Goal: Task Accomplishment & Management: Manage account settings

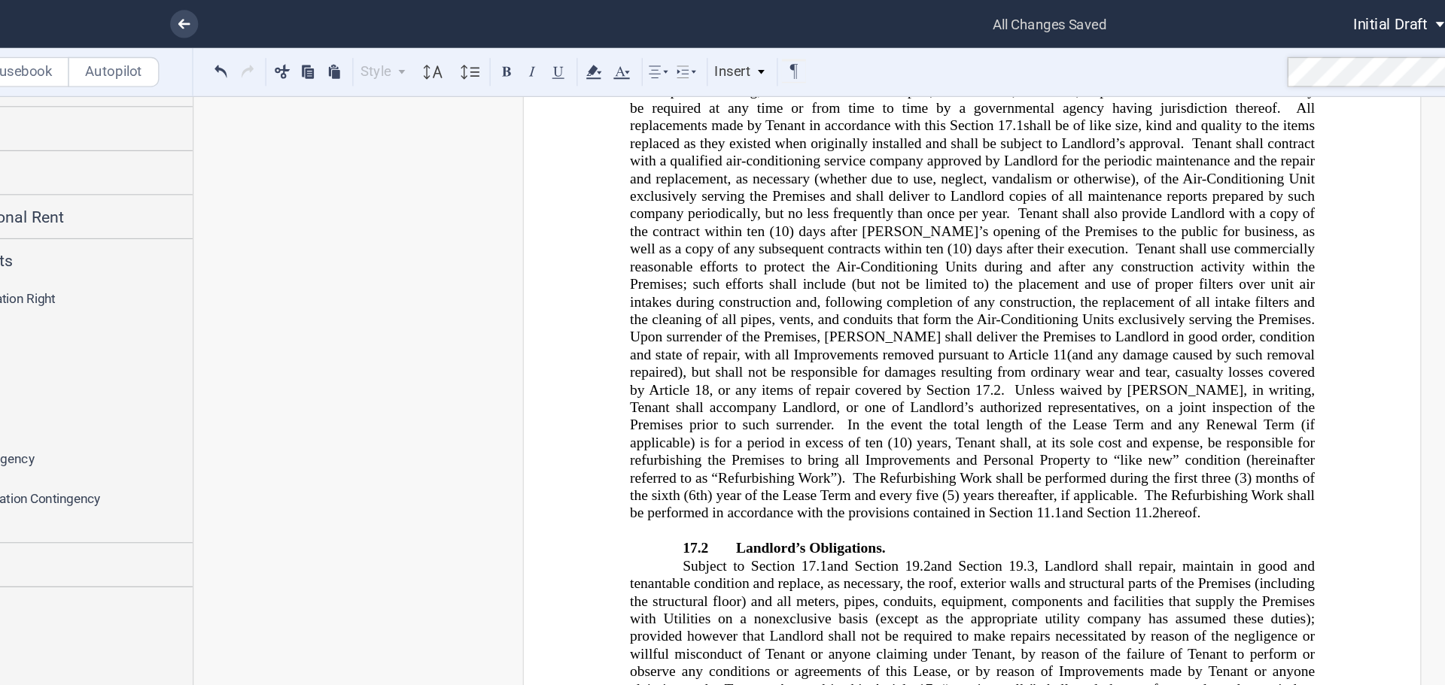
scroll to position [14567, 0]
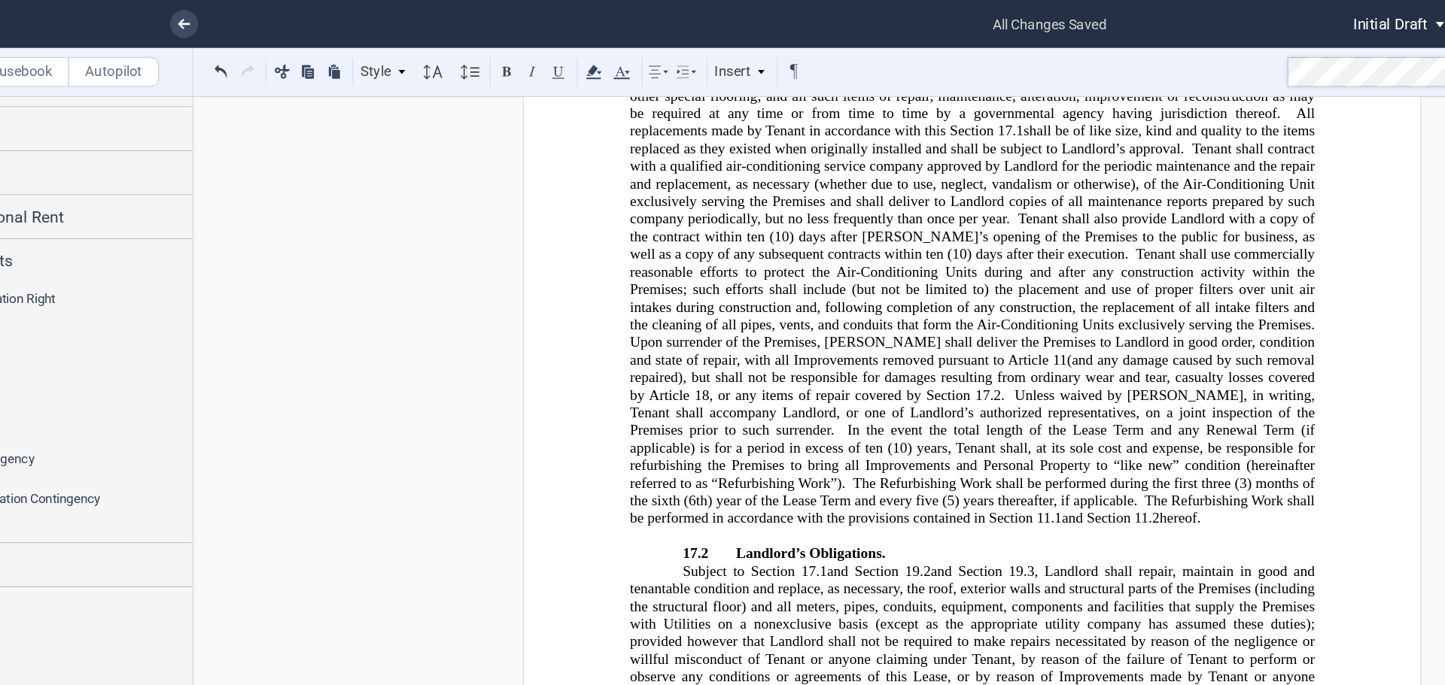
scroll to position [14559, 0]
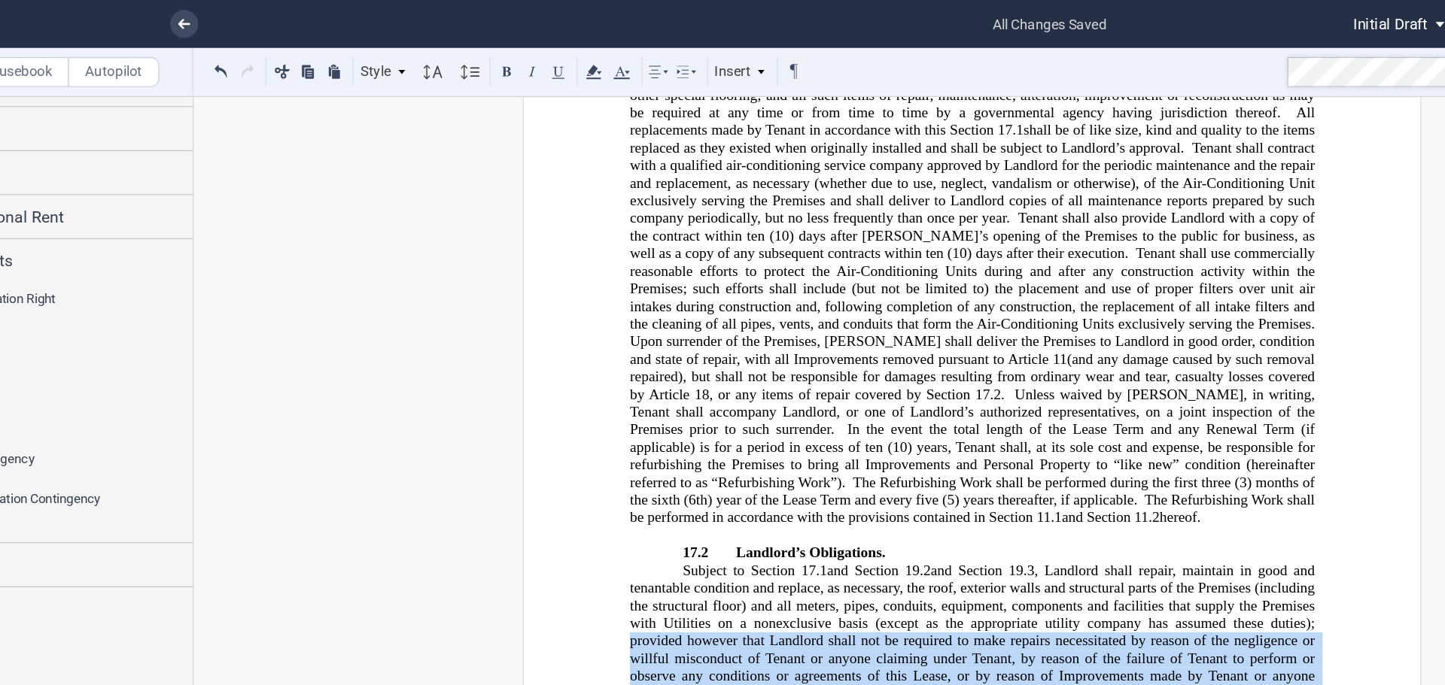
drag, startPoint x: 638, startPoint y: 337, endPoint x: 746, endPoint y: 375, distance: 114.2
click at [746, 423] on span "Subject to Section ﻿ 17.1 ﻿ and Section ﻿ 19.2 ﻿ and Section ﻿ 19.3 ﻿ , Landlor…" at bounding box center [861, 528] width 518 height 211
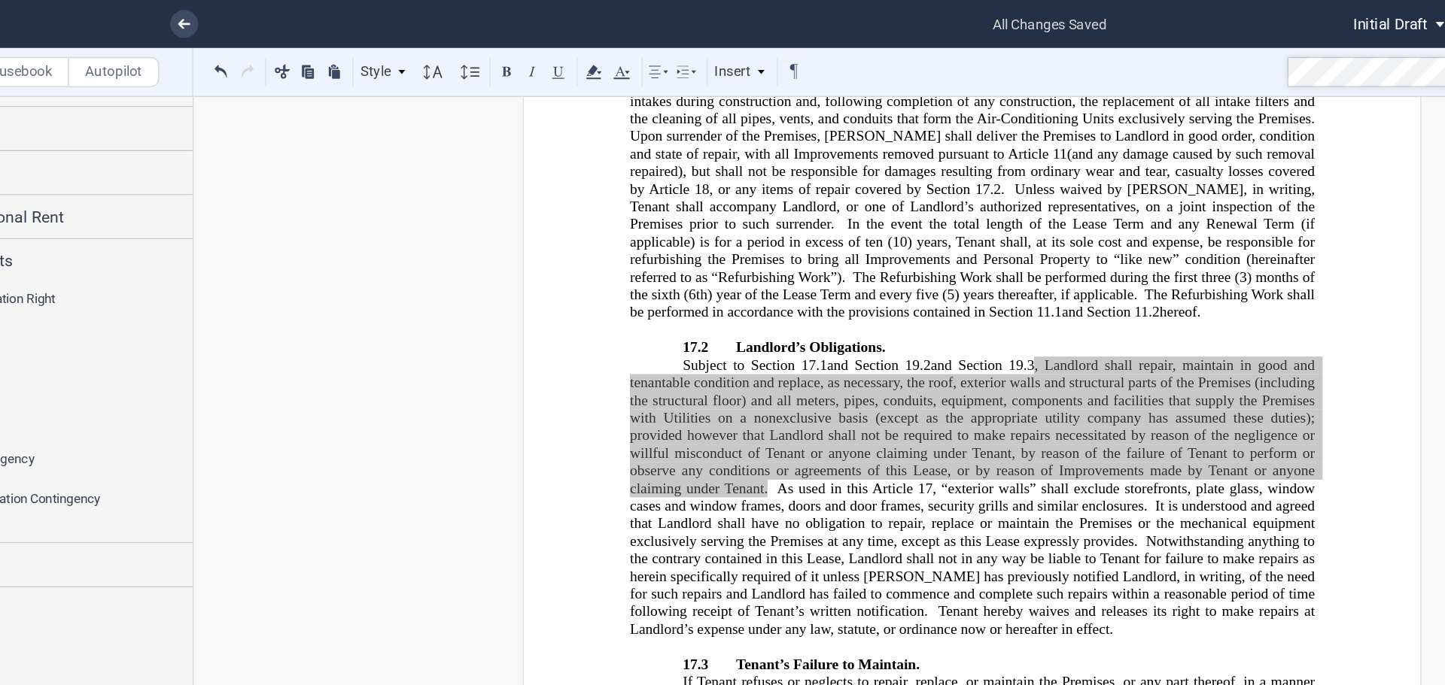
scroll to position [14712, 0]
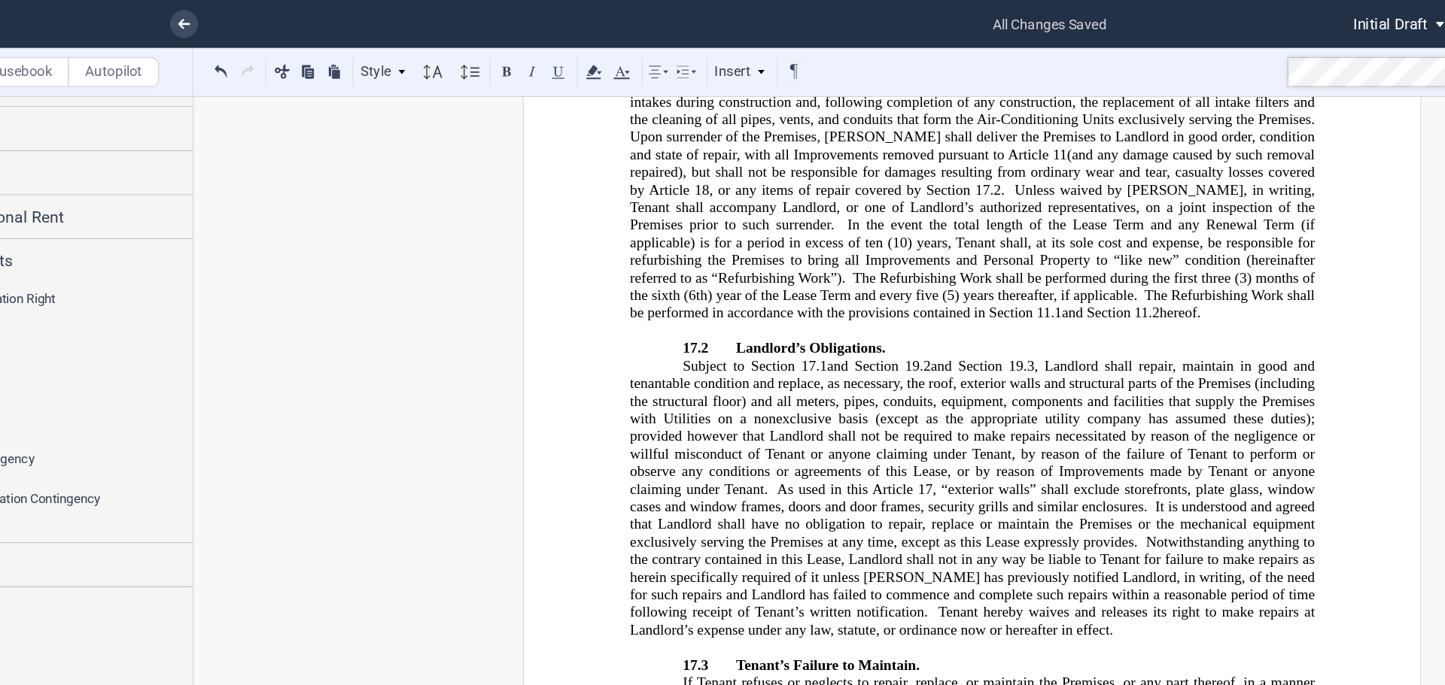
drag, startPoint x: 1039, startPoint y: 260, endPoint x: 864, endPoint y: 293, distance: 178.4
drag, startPoint x: 864, startPoint y: 293, endPoint x: 849, endPoint y: 314, distance: 25.3
click at [849, 454] on span "Tenant hereby waives and releases its right to make repairs at Landlord’s expen…" at bounding box center [861, 467] width 518 height 26
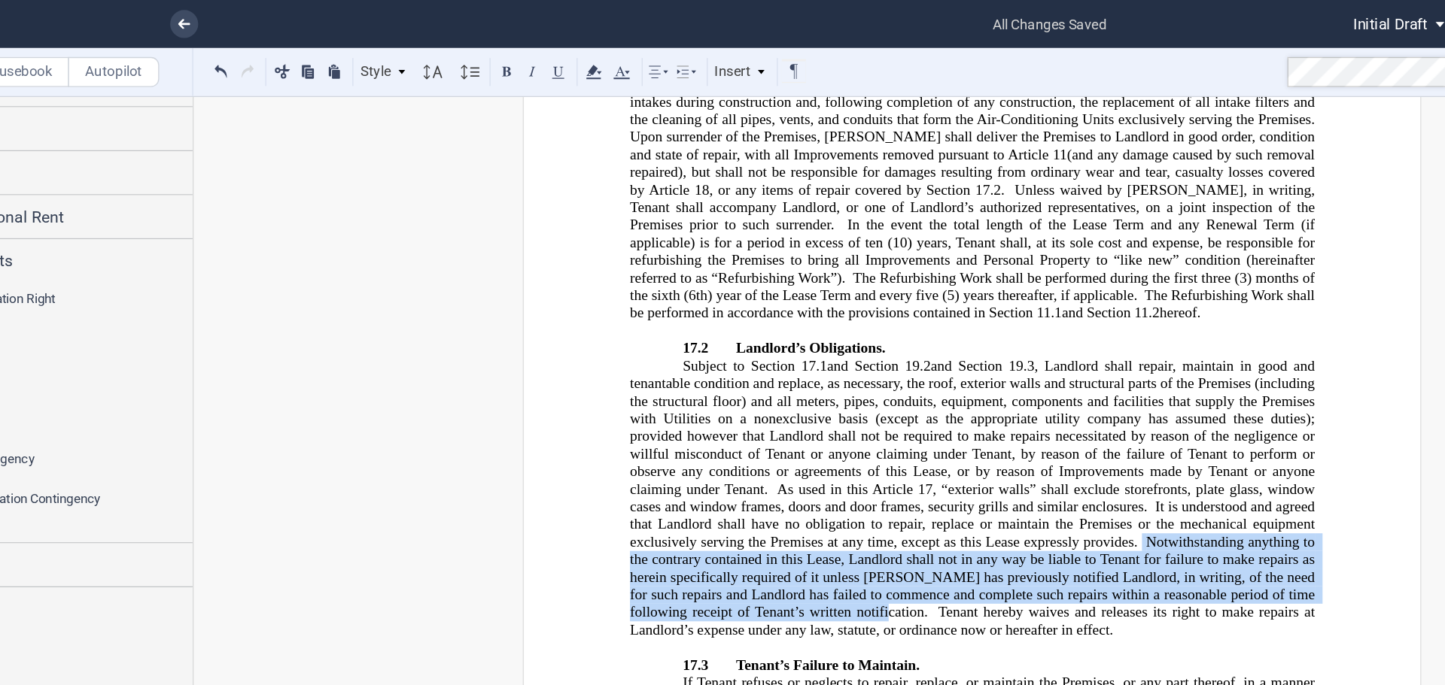
drag, startPoint x: 842, startPoint y: 312, endPoint x: 1035, endPoint y: 263, distance: 199.7
click at [932, 269] on span "Subject to Section ﻿ 17.1 ﻿ and Section ﻿ 19.2 ﻿ and Section ﻿ 19.3 ﻿ , Landlor…" at bounding box center [861, 374] width 518 height 211
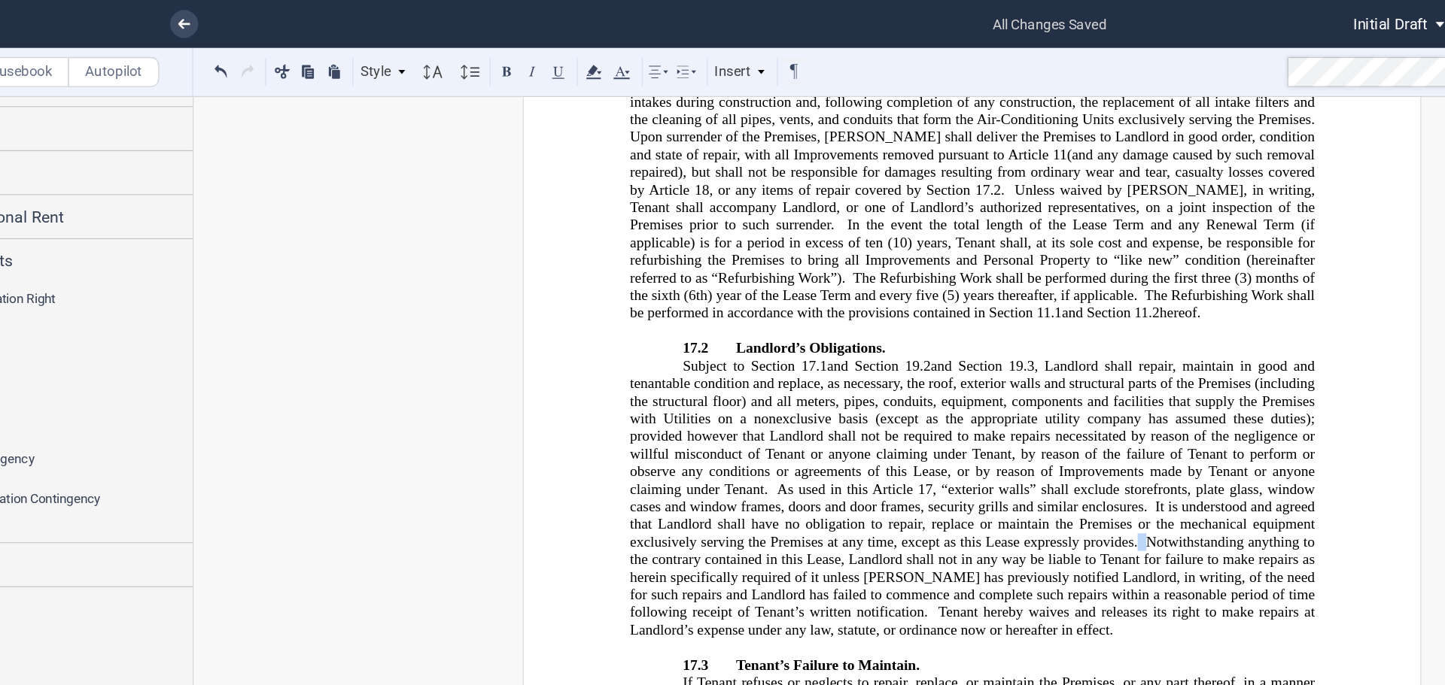
click at [825, 402] on span "Notwithstanding anything to the contrary contained in this Lease, Landlord shal…" at bounding box center [861, 434] width 518 height 65
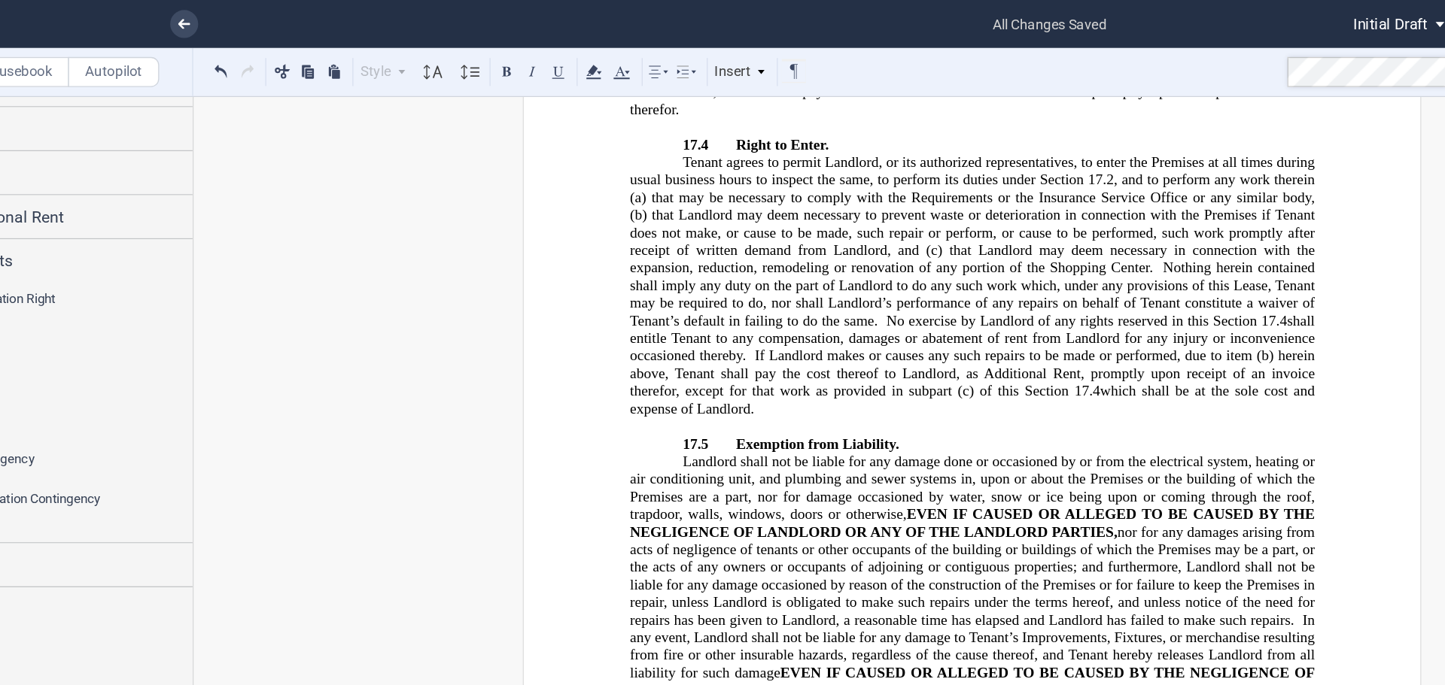
scroll to position [15205, 0]
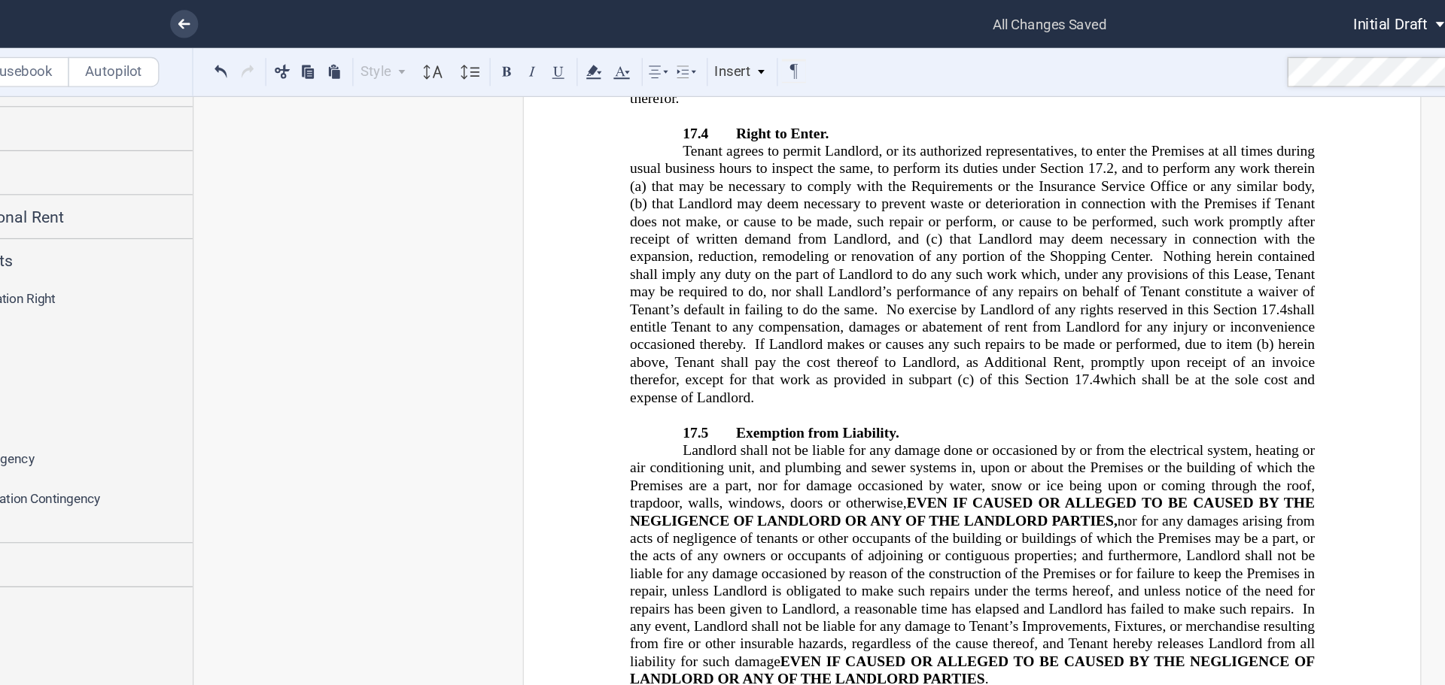
click at [849, 385] on span "nor for any damages arising from acts of negligence of tenants or other occupan…" at bounding box center [861, 424] width 518 height 79
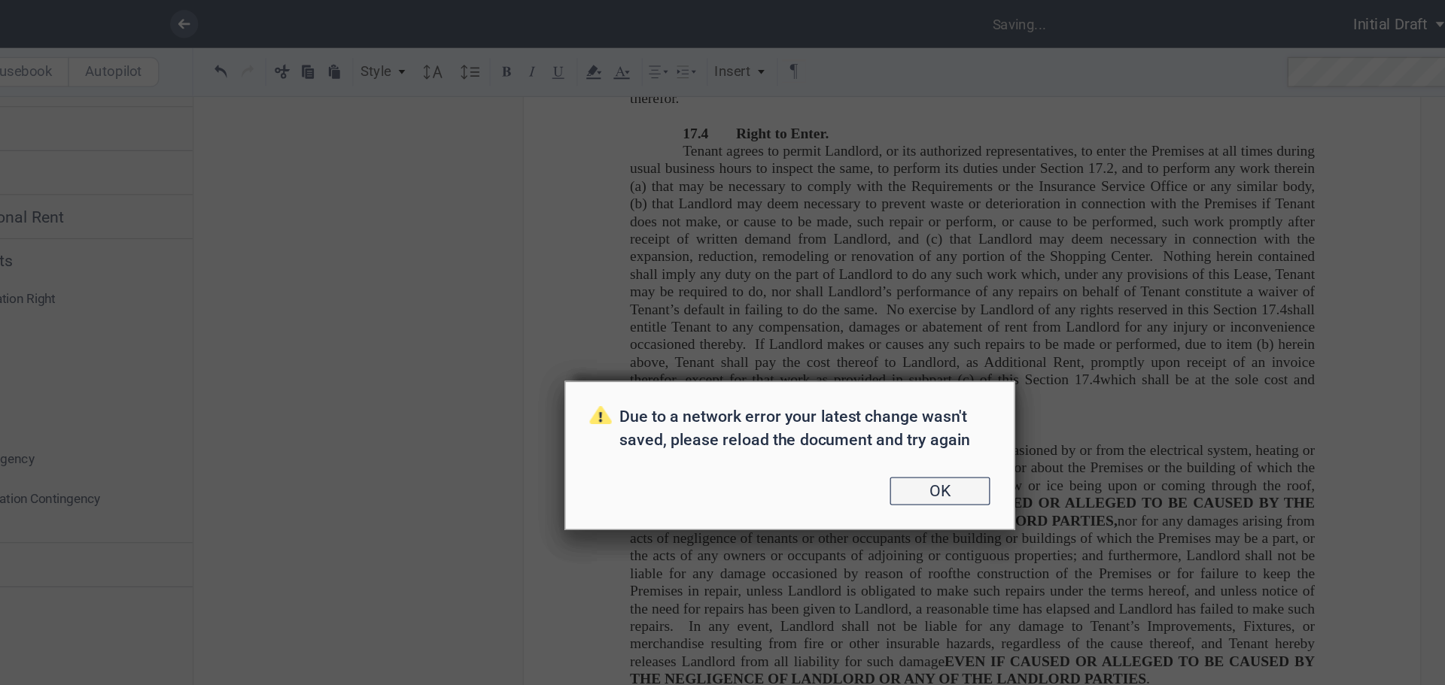
drag, startPoint x: 734, startPoint y: 41, endPoint x: 831, endPoint y: 374, distance: 347.0
click at [831, 374] on button "OK" at bounding box center [835, 369] width 75 height 21
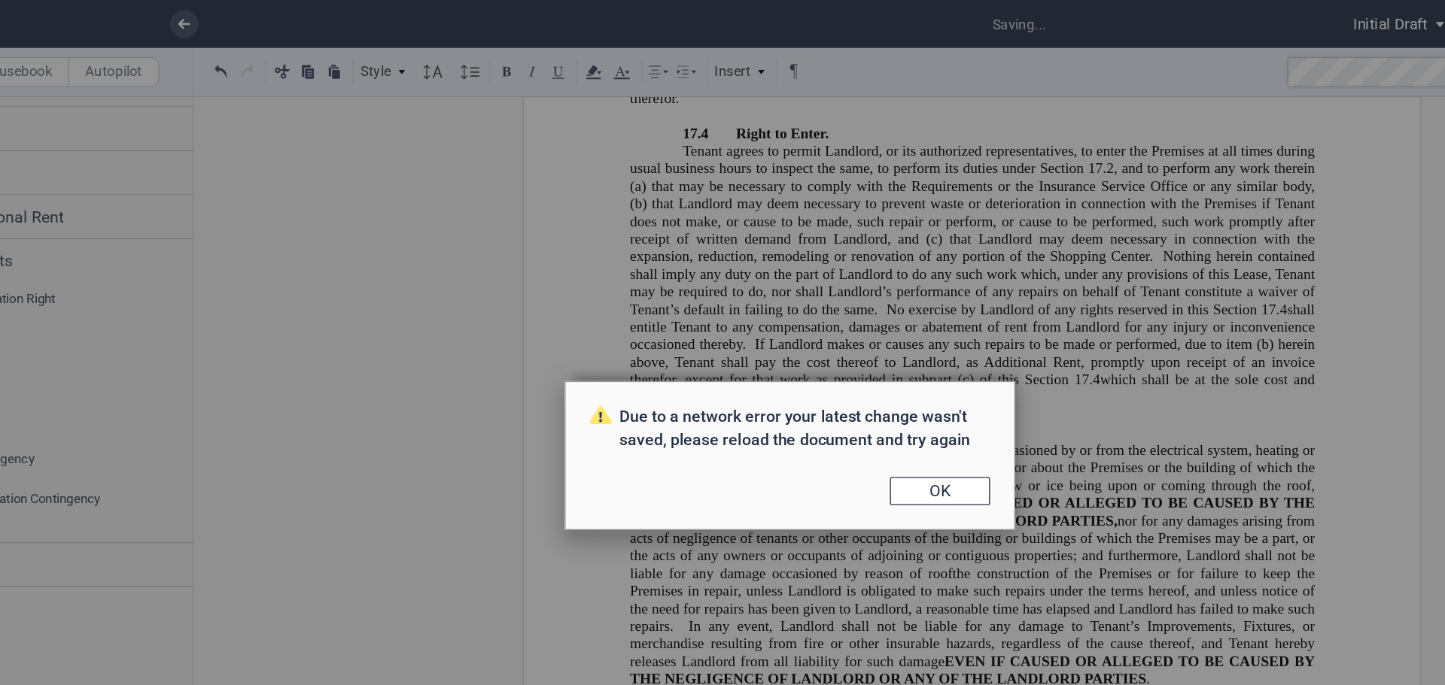
click at [807, 226] on div "Due to a network error your latest change wasn't saved, please reload the docum…" at bounding box center [722, 342] width 1445 height 685
click at [840, 369] on button "OK" at bounding box center [835, 369] width 75 height 21
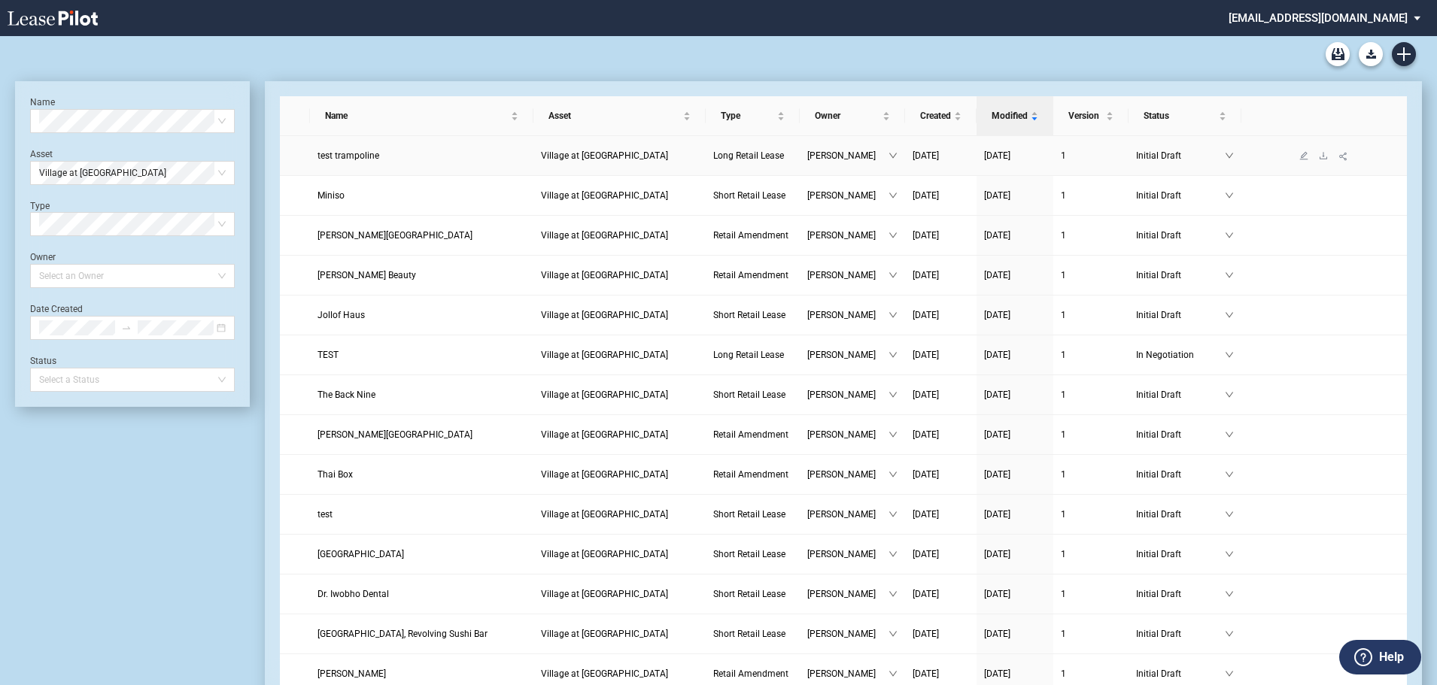
click at [613, 152] on span "Village at [GEOGRAPHIC_DATA]" at bounding box center [604, 155] width 127 height 11
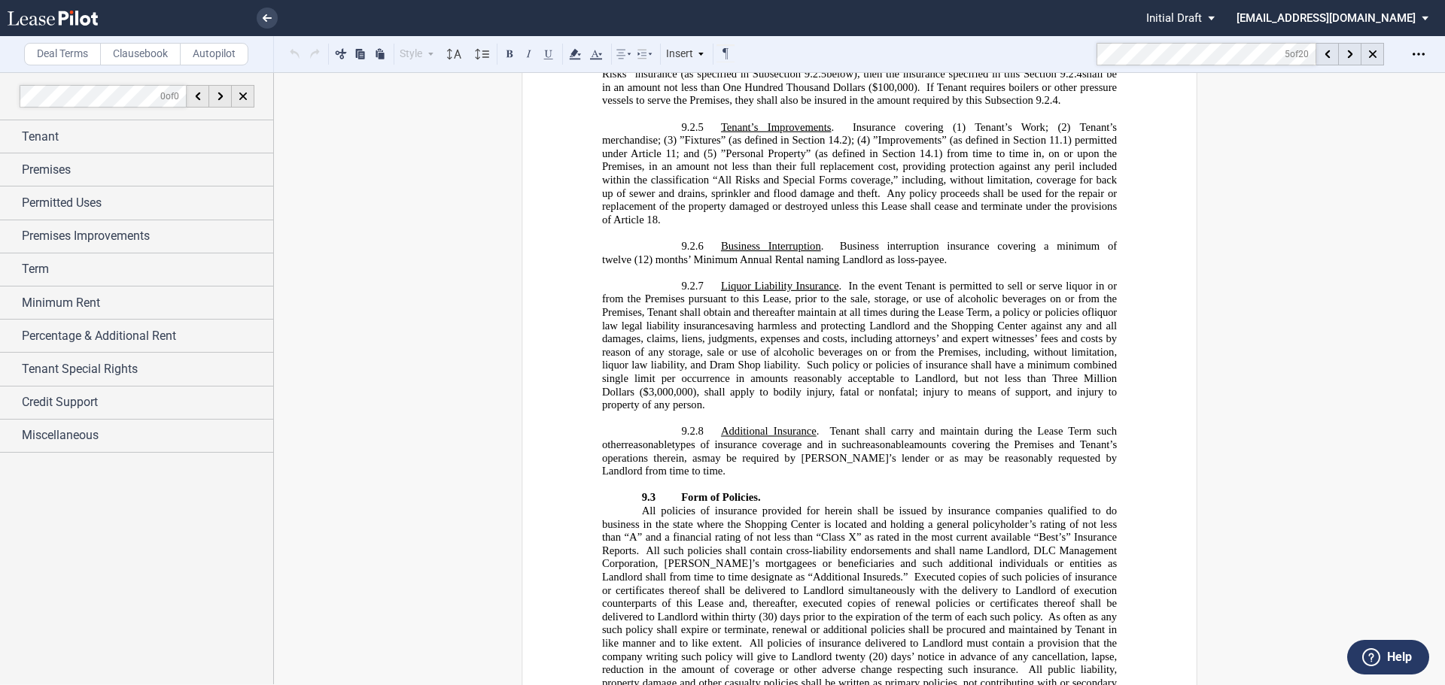
scroll to position [10220, 0]
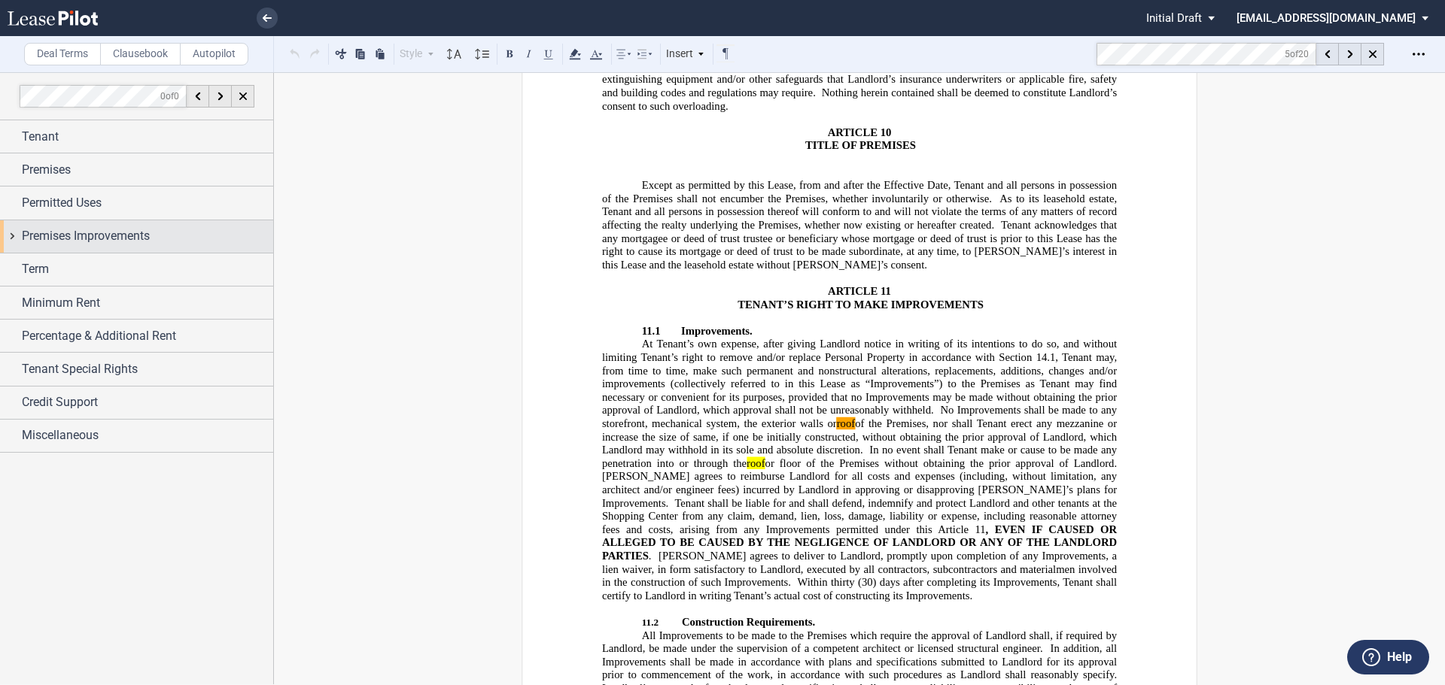
click at [68, 226] on div "Premises Improvements" at bounding box center [136, 236] width 273 height 32
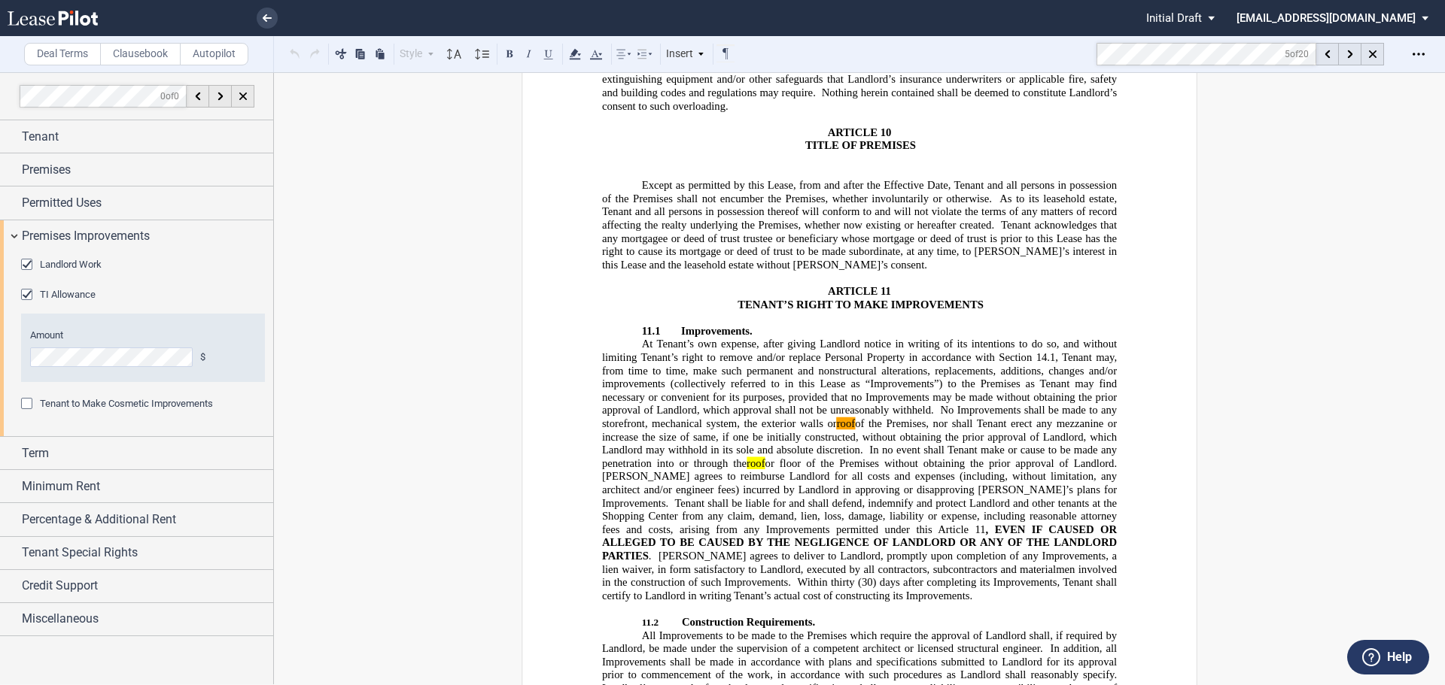
click at [31, 403] on div "Tenant to Make Cosmetic Improvements" at bounding box center [28, 405] width 15 height 15
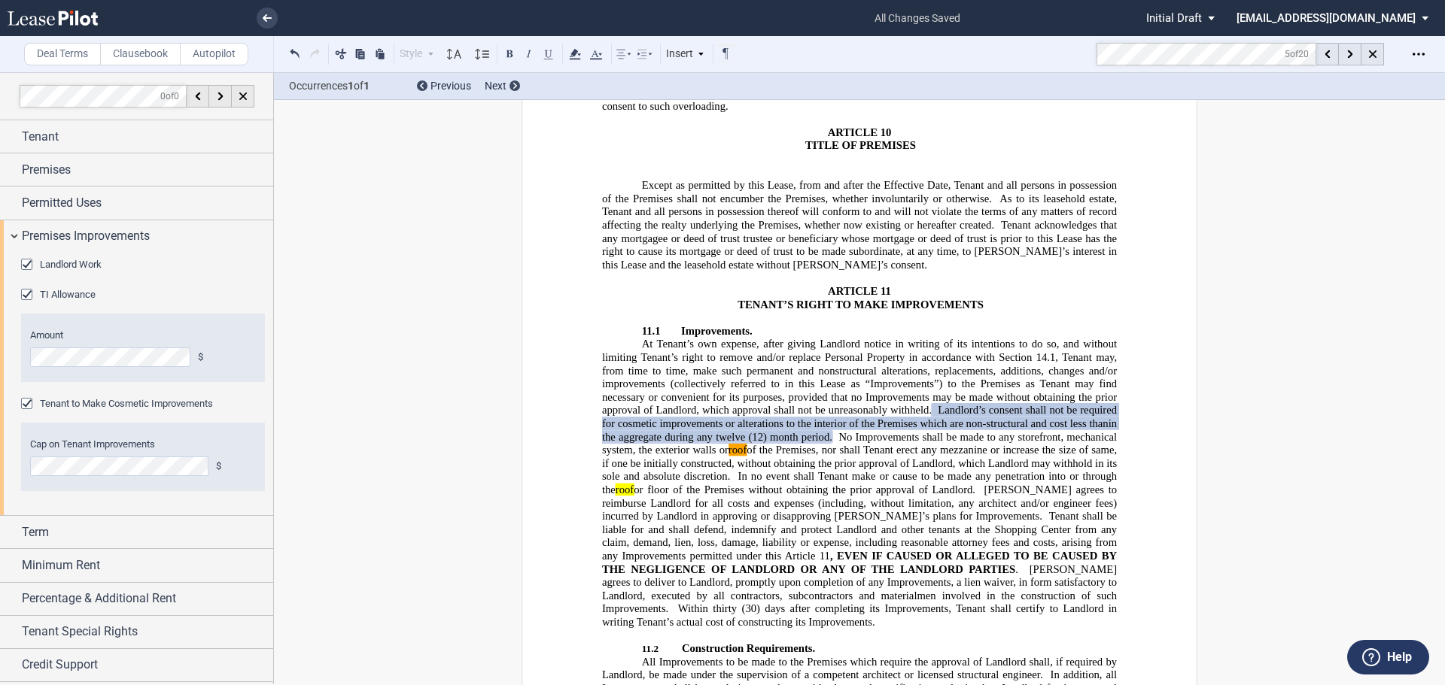
click at [907, 470] on span "In no event shall Tenant make or cause to be made any penetration into or throu…" at bounding box center [861, 483] width 518 height 26
click at [1354, 53] on div at bounding box center [1350, 54] width 23 height 23
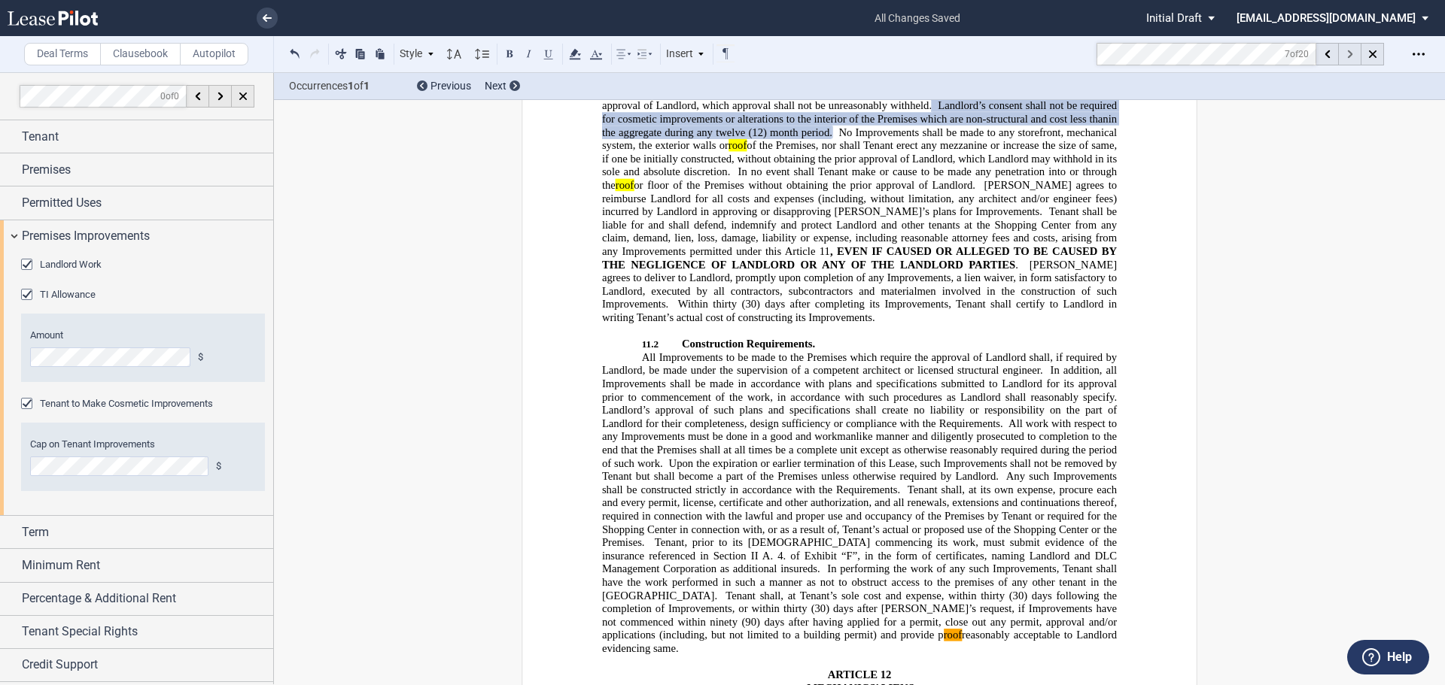
scroll to position [10737, 0]
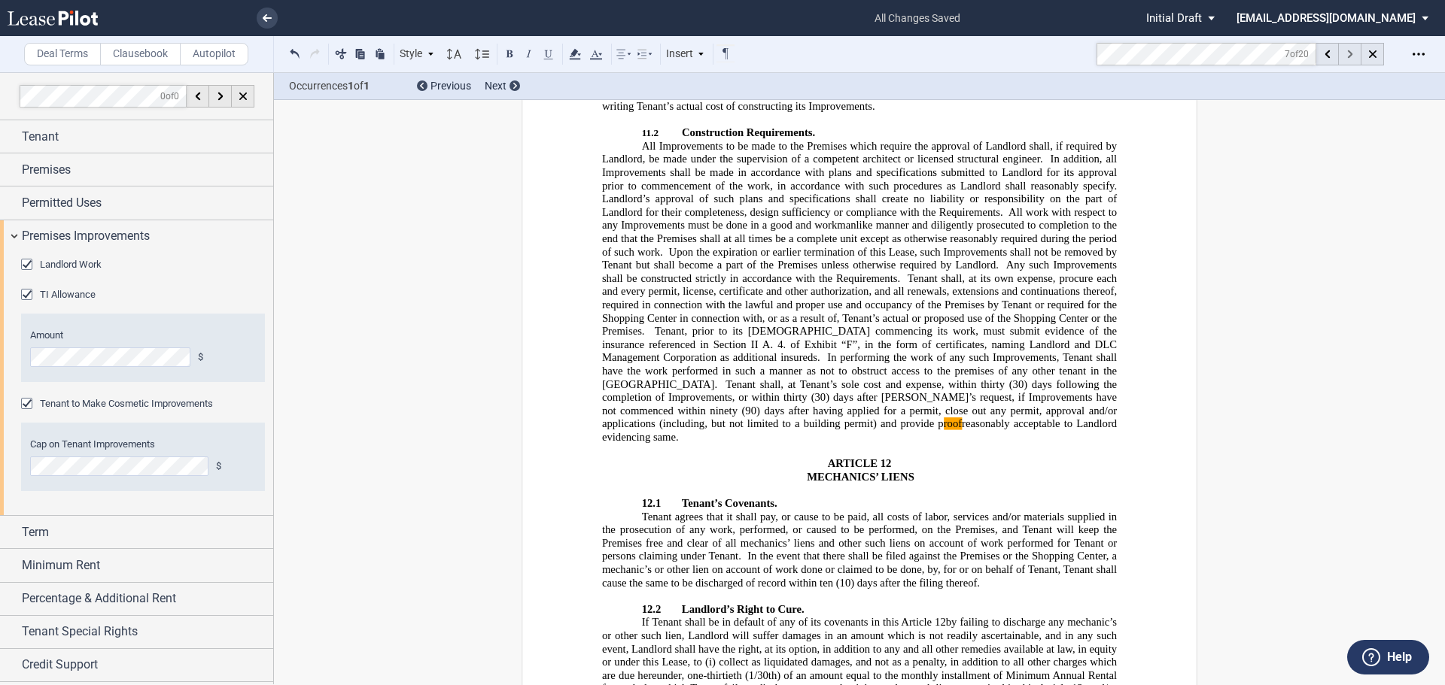
click at [1354, 53] on div at bounding box center [1350, 54] width 23 height 23
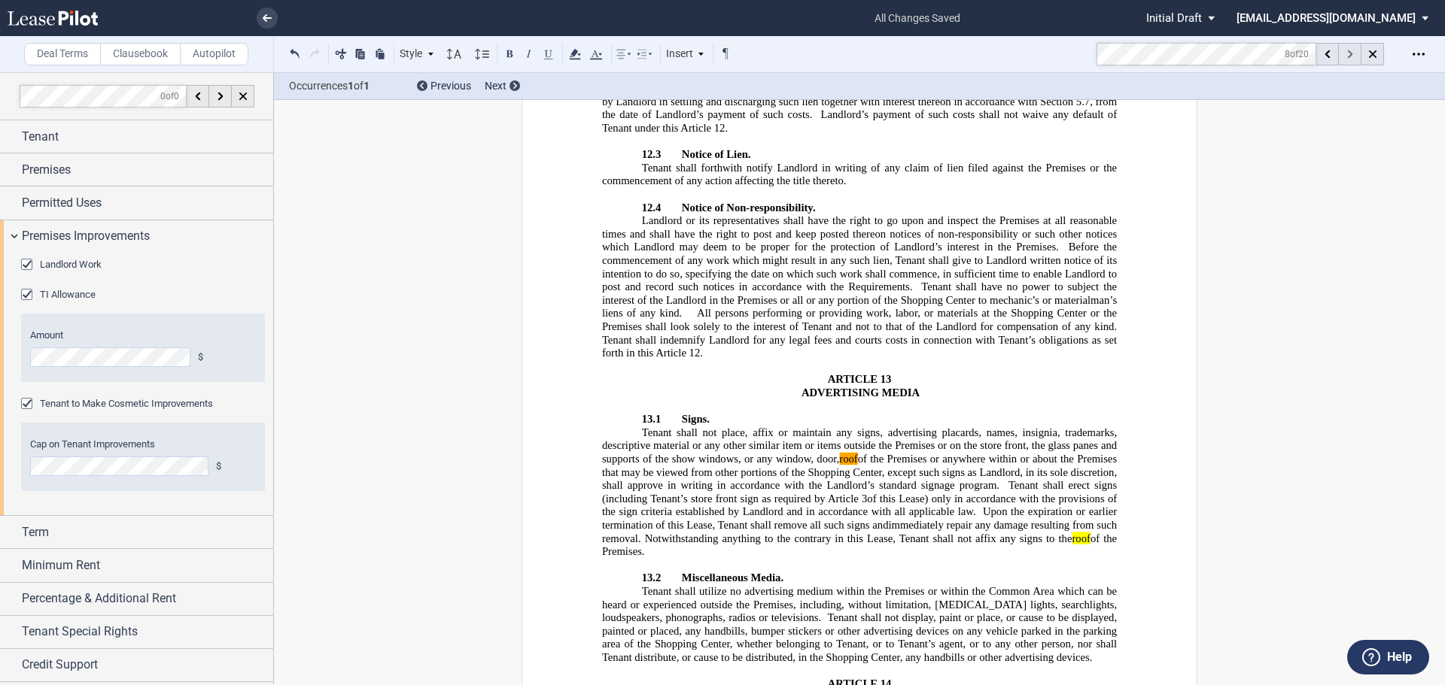
scroll to position [11399, 0]
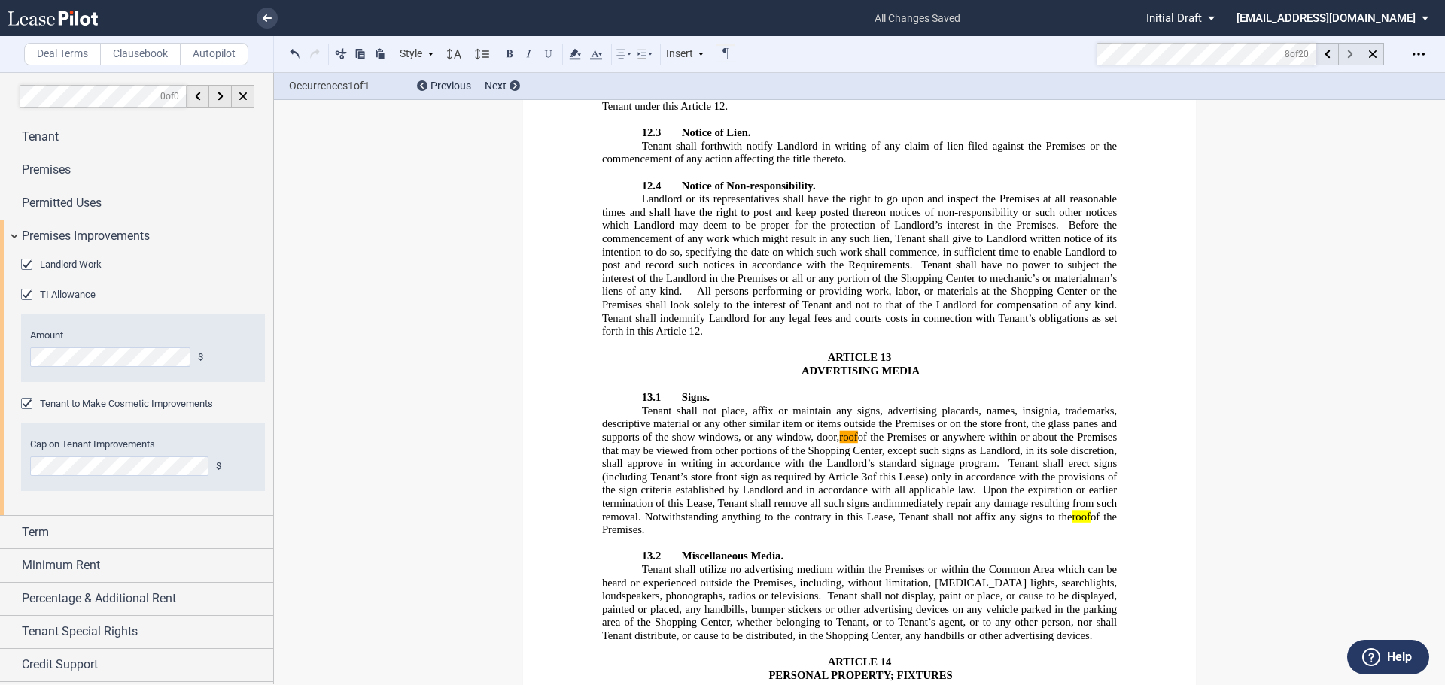
click at [1354, 53] on div at bounding box center [1350, 54] width 23 height 23
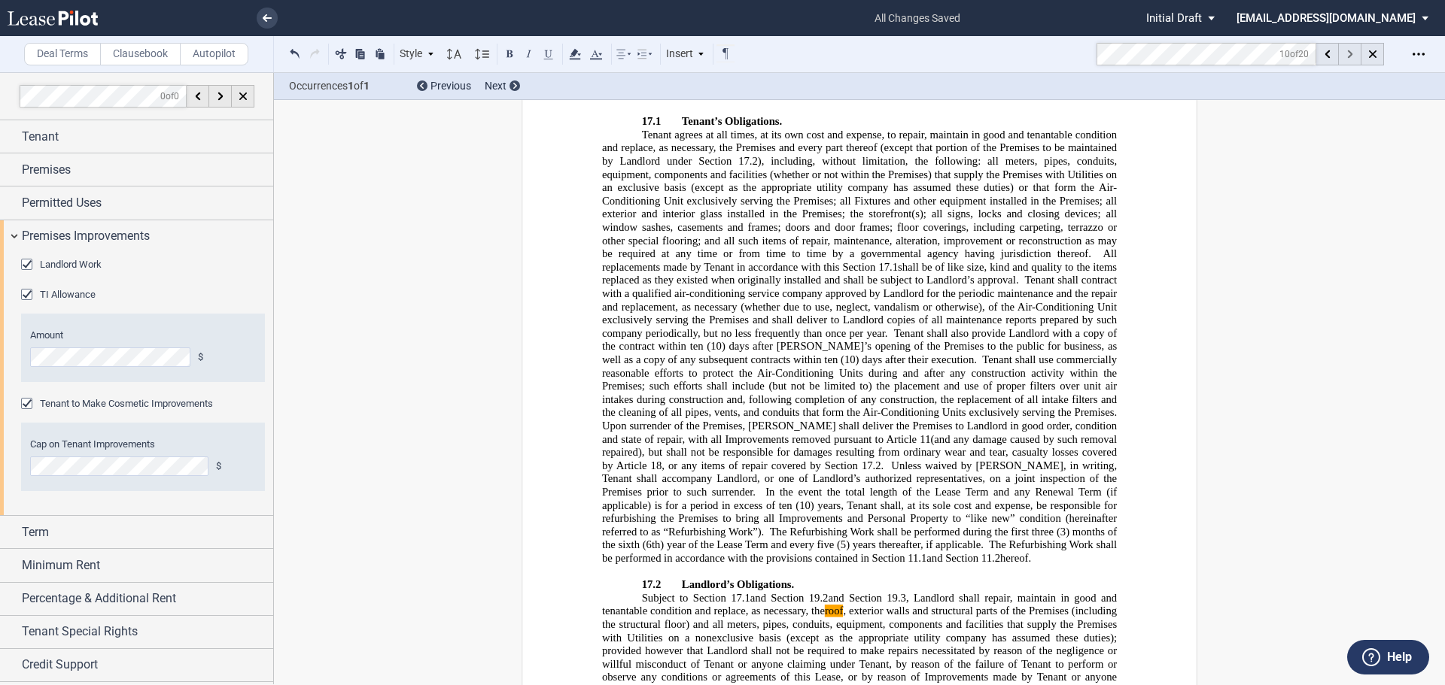
scroll to position [14551, 0]
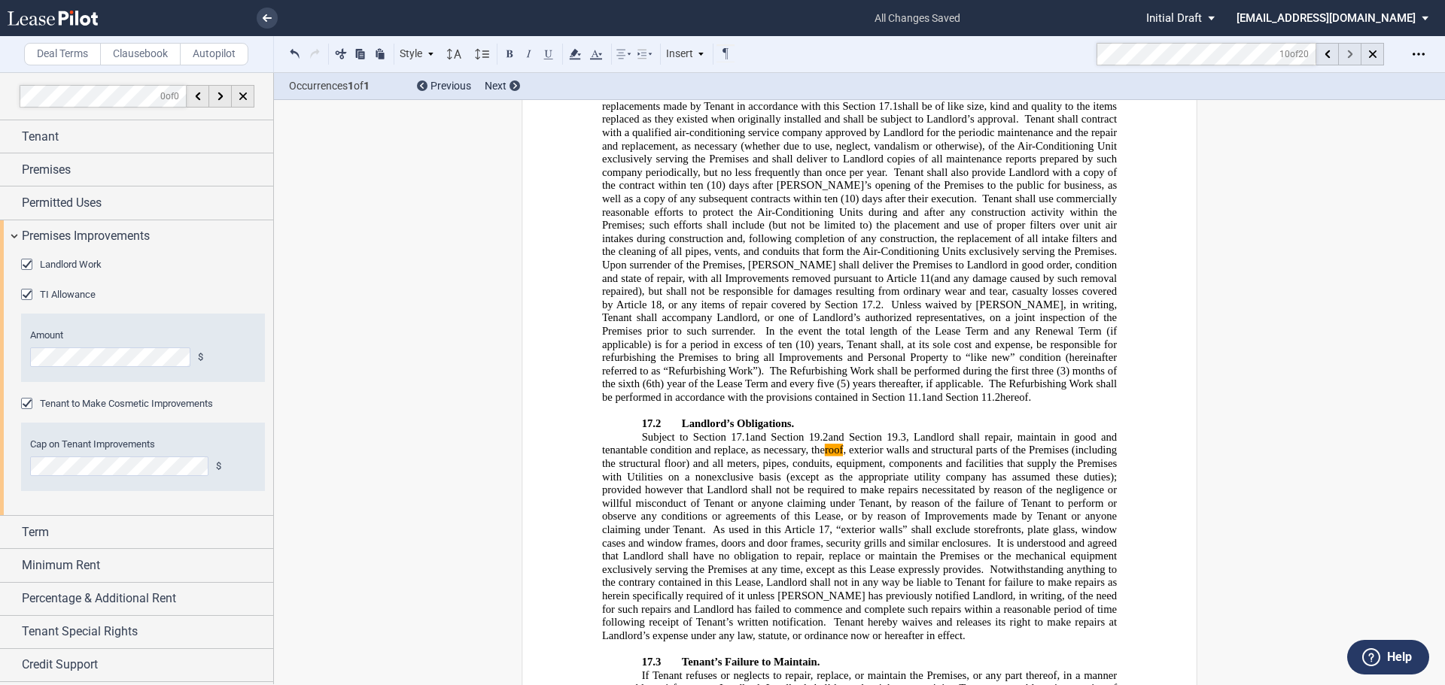
click at [1354, 53] on div at bounding box center [1350, 54] width 23 height 23
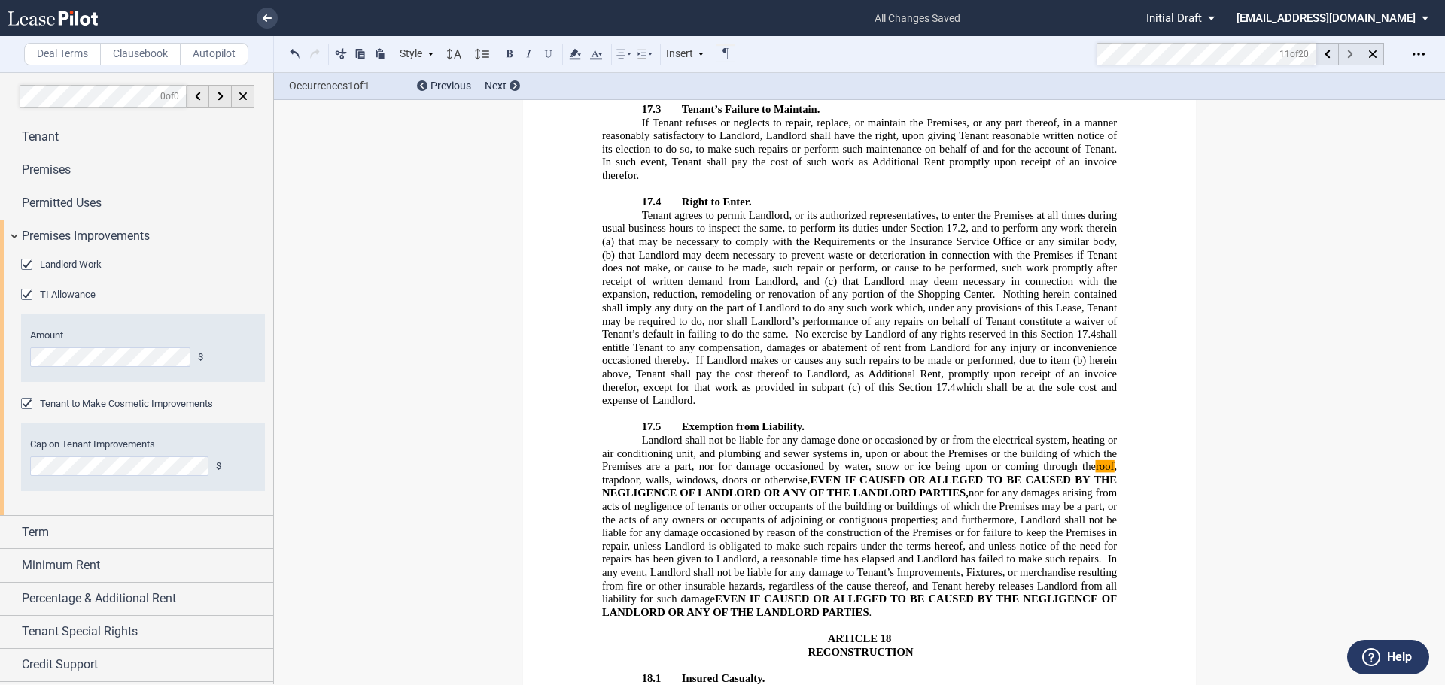
scroll to position [15120, 0]
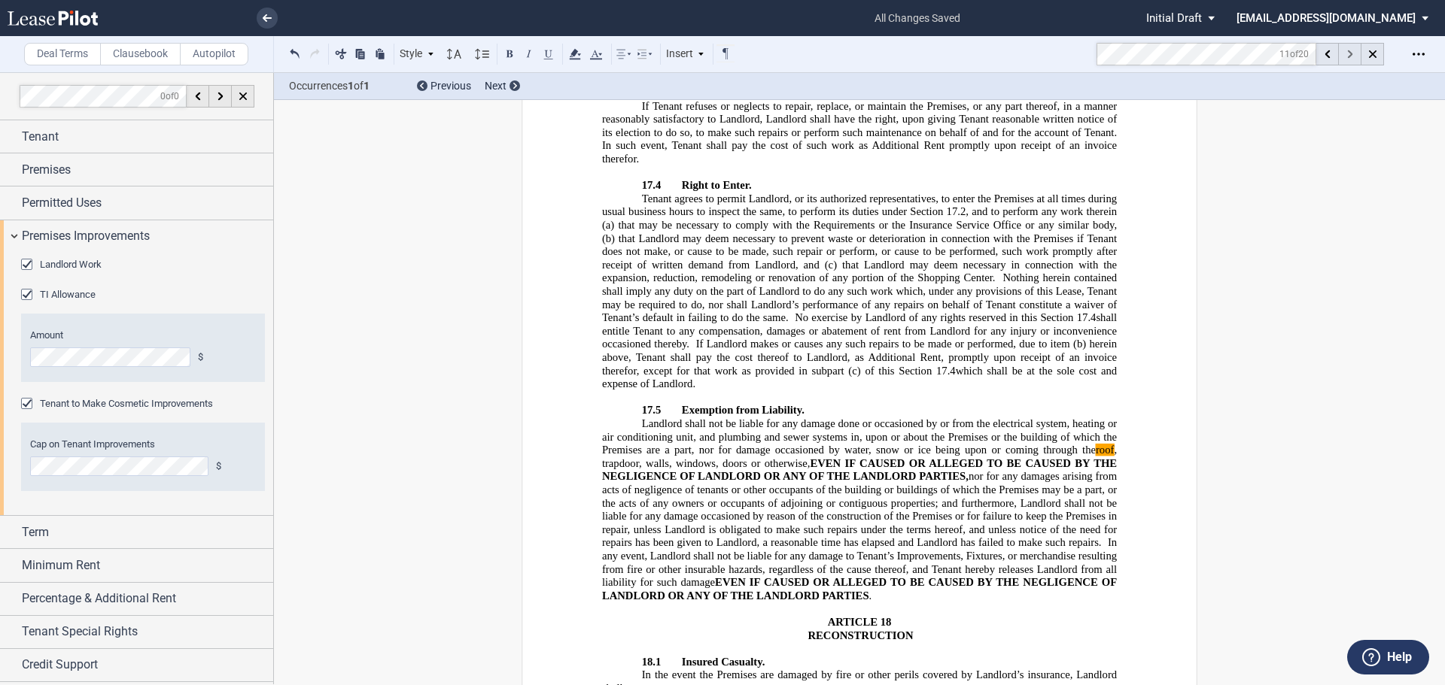
click at [1354, 53] on div at bounding box center [1350, 54] width 23 height 23
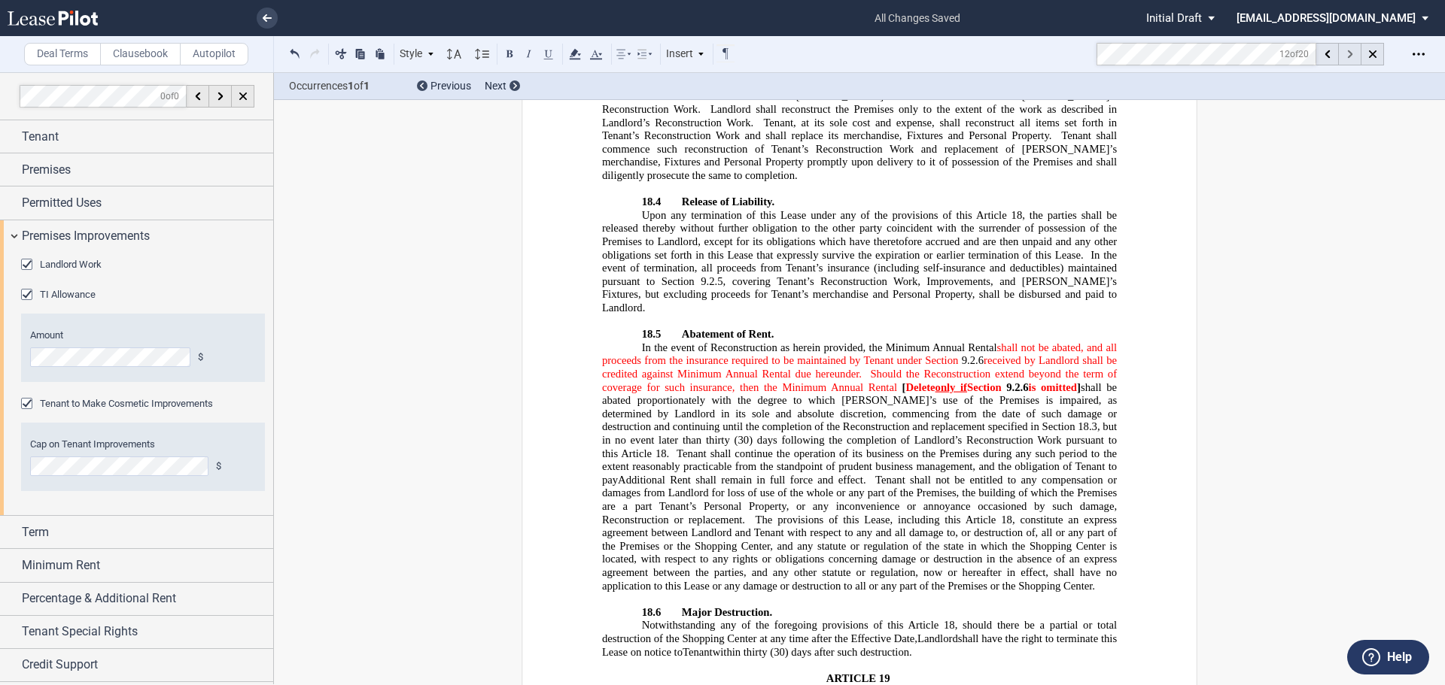
scroll to position [16656, 0]
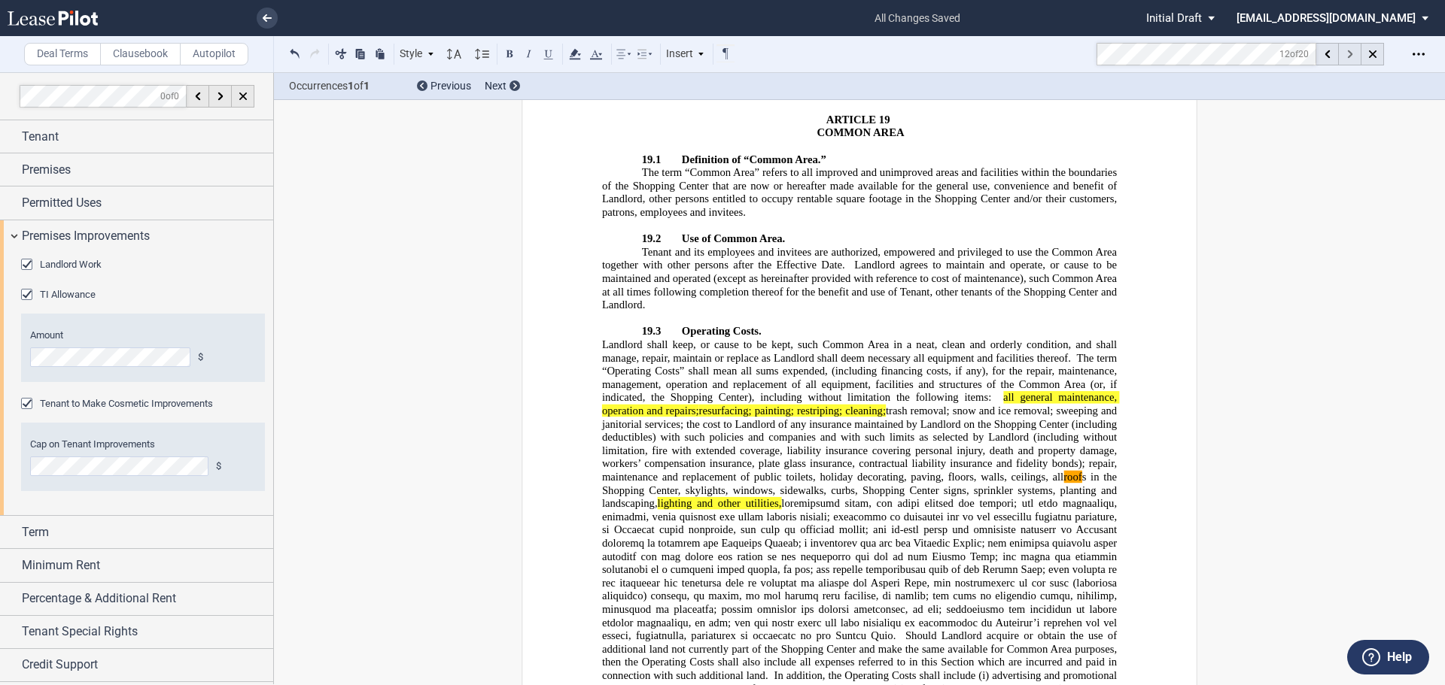
click at [1354, 53] on div at bounding box center [1350, 54] width 23 height 23
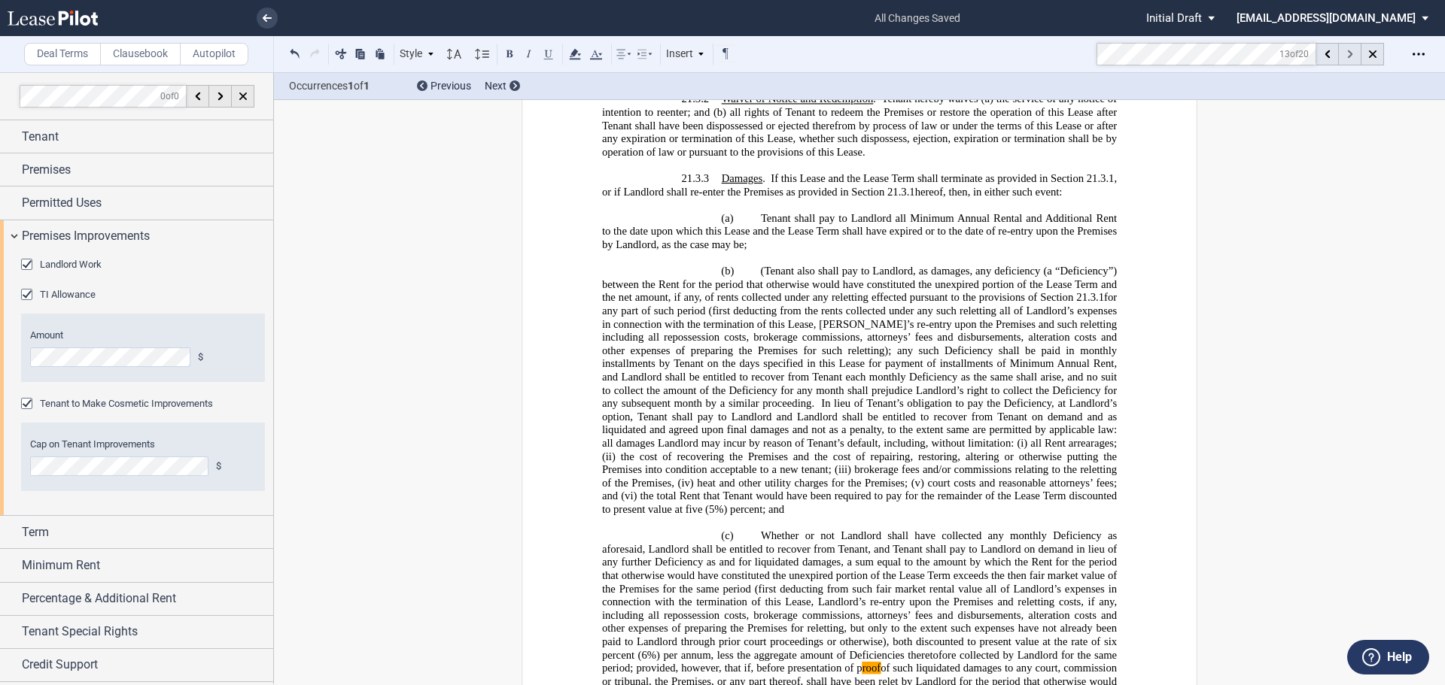
scroll to position [19980, 0]
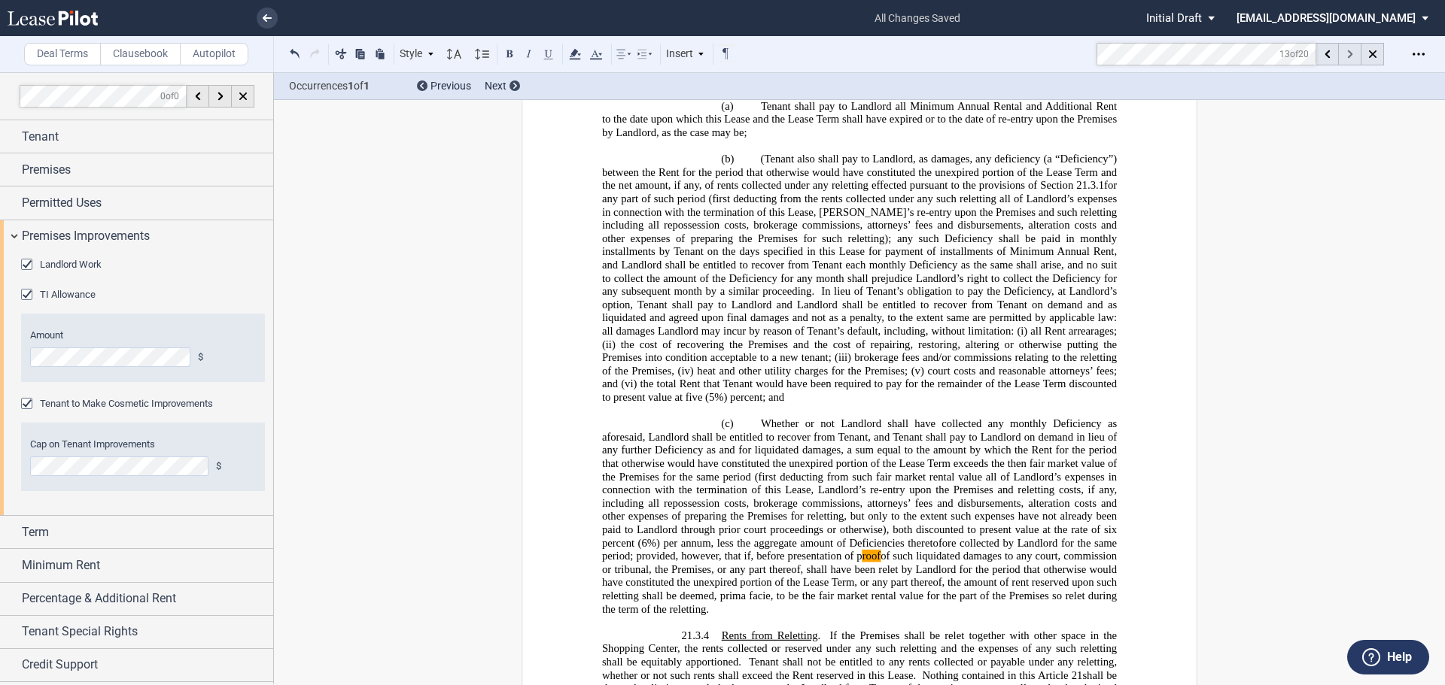
click at [1354, 53] on div at bounding box center [1350, 54] width 23 height 23
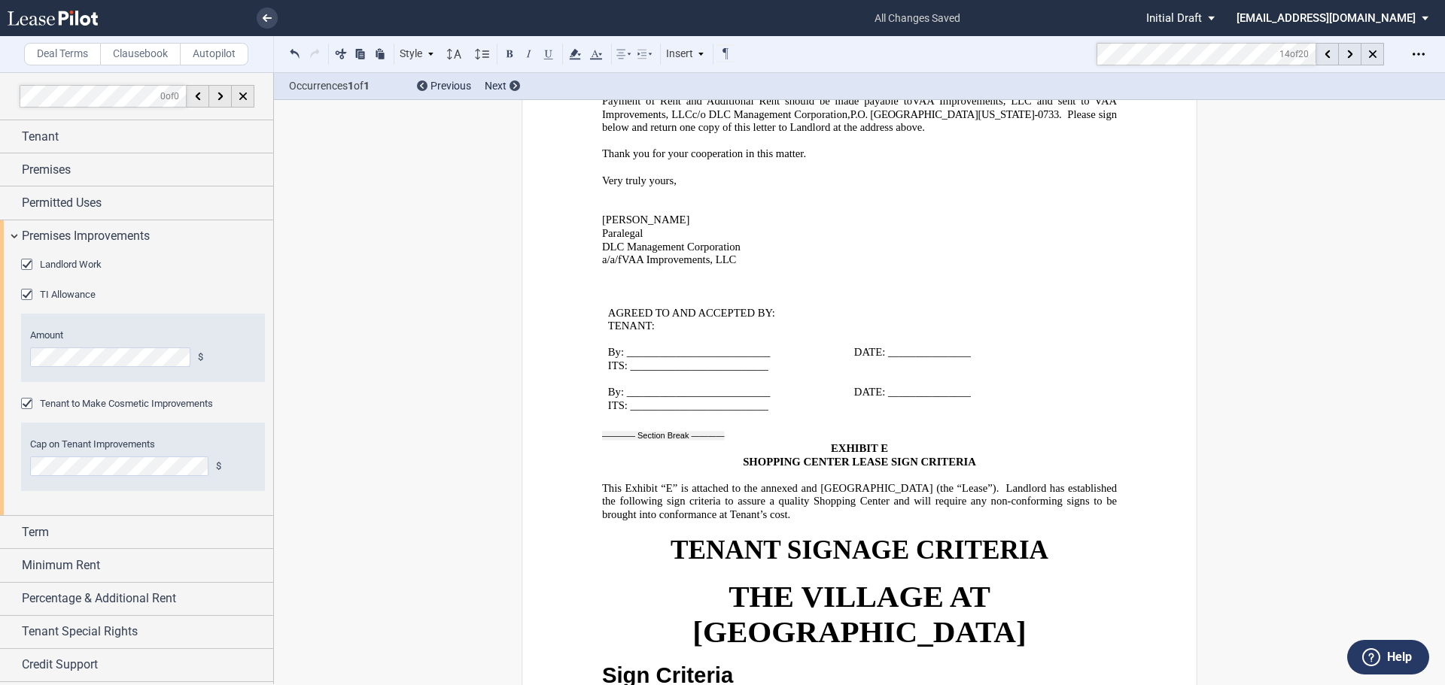
scroll to position [30681, 0]
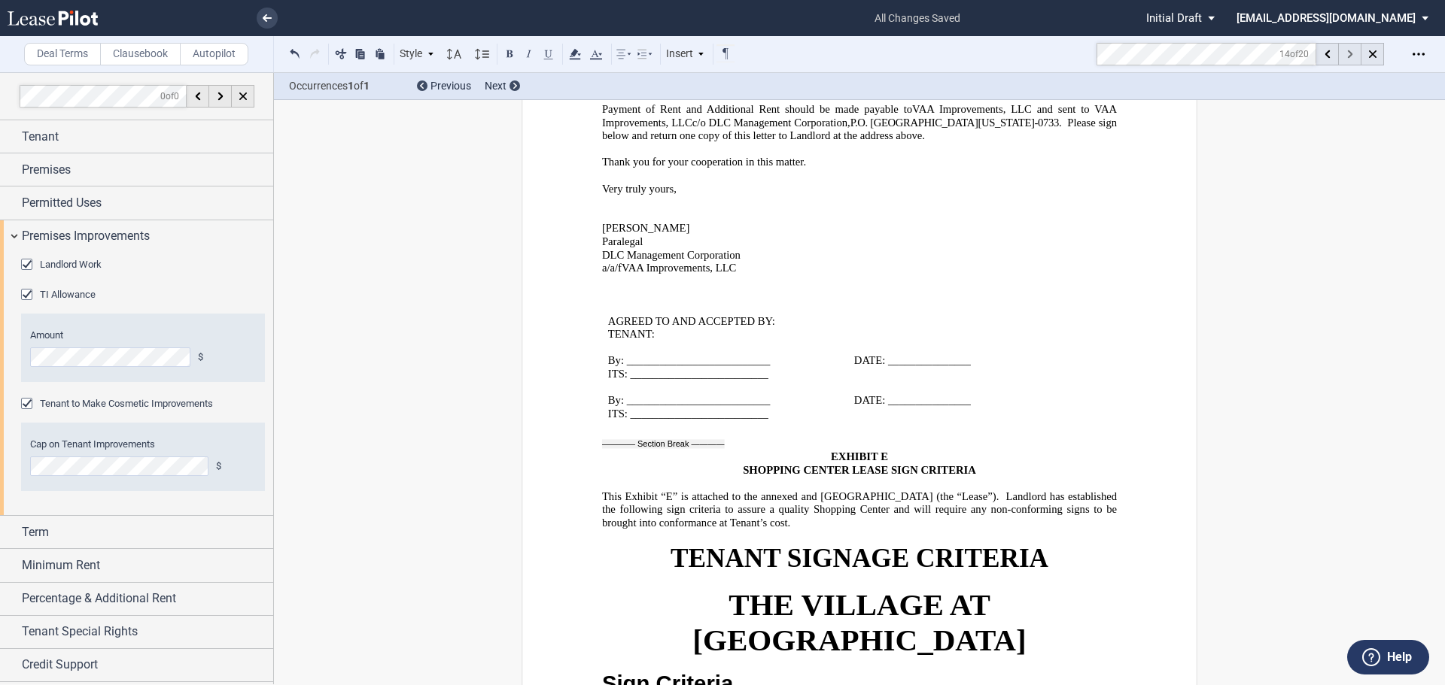
click at [1348, 52] on icon at bounding box center [1349, 54] width 5 height 8
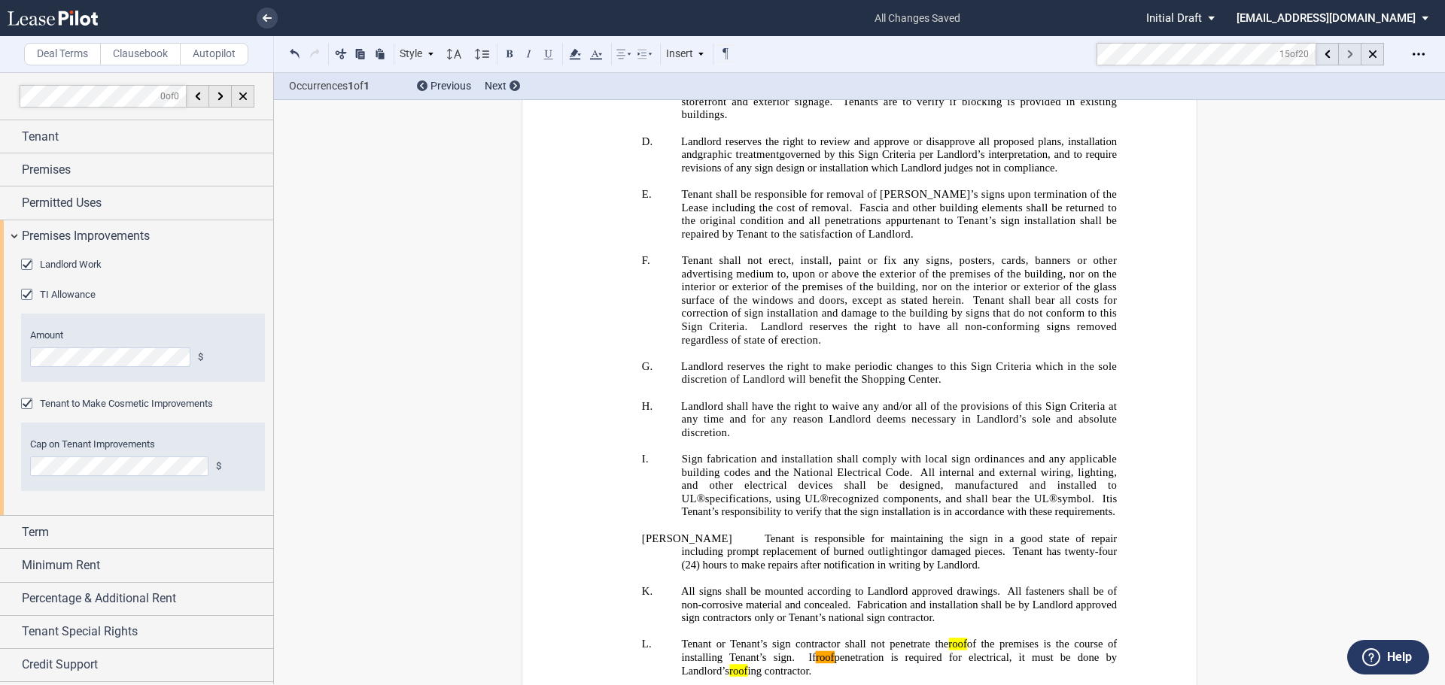
click at [1348, 52] on icon at bounding box center [1349, 54] width 5 height 8
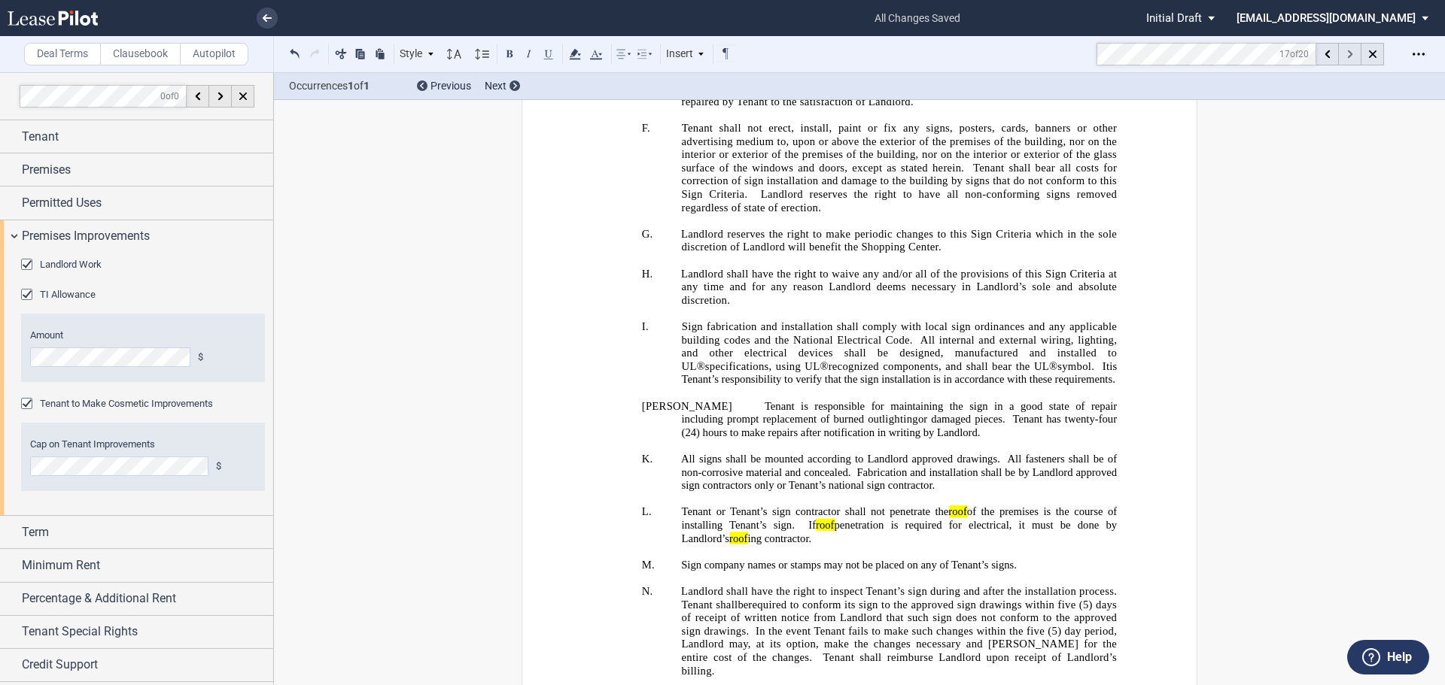
click at [1348, 52] on icon at bounding box center [1349, 54] width 5 height 8
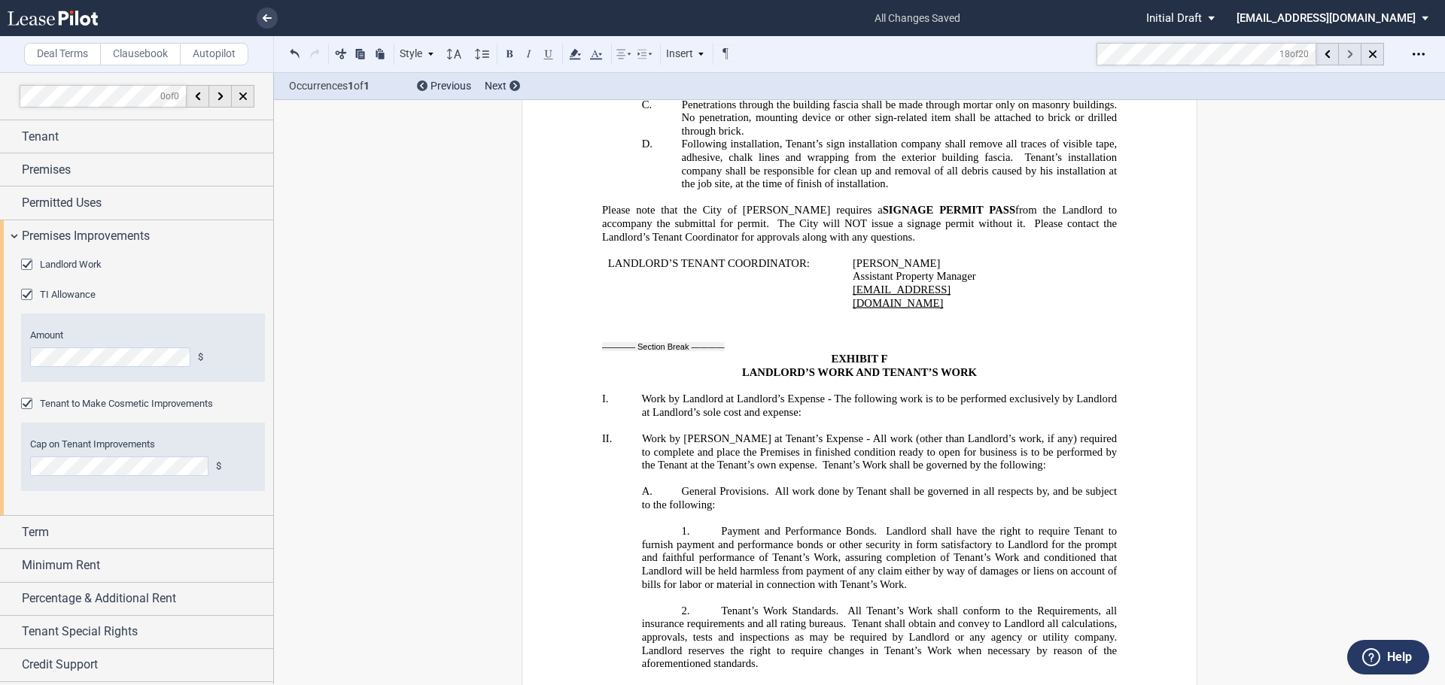
scroll to position [38185, 0]
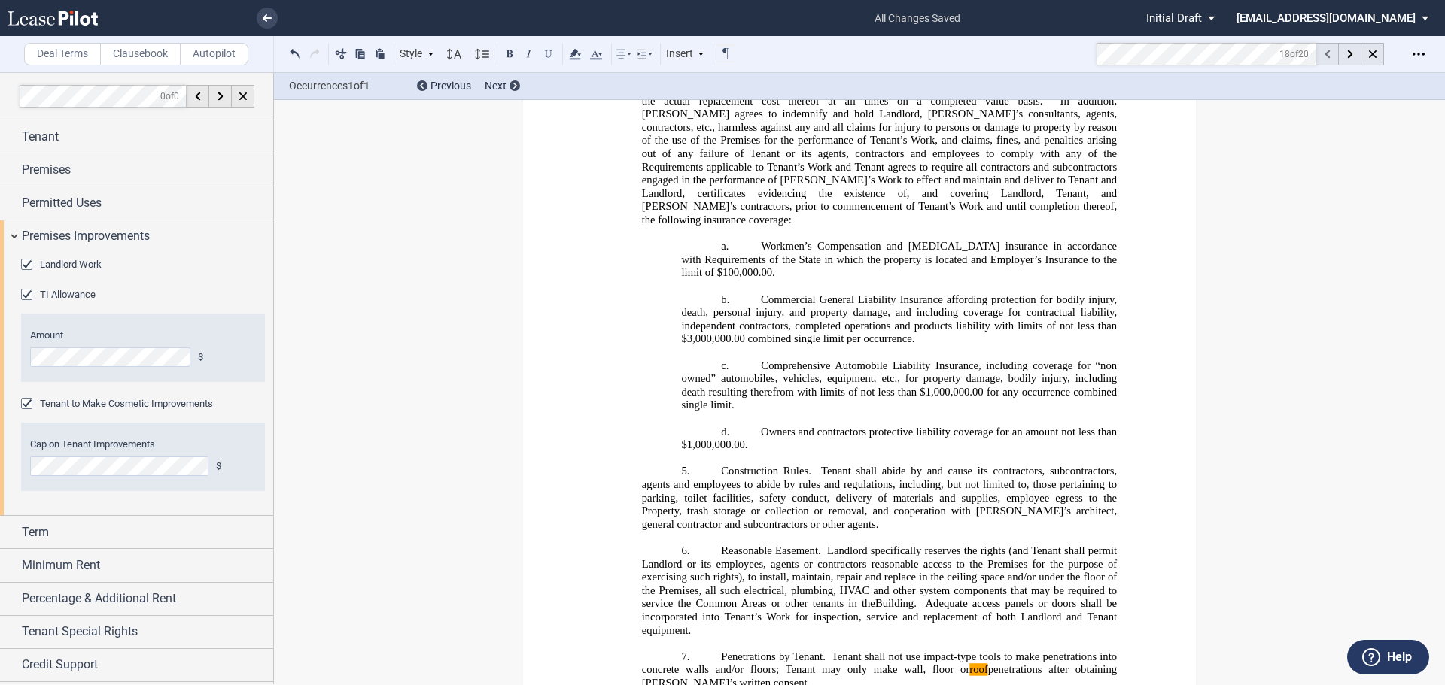
click at [1332, 52] on div at bounding box center [1327, 54] width 23 height 23
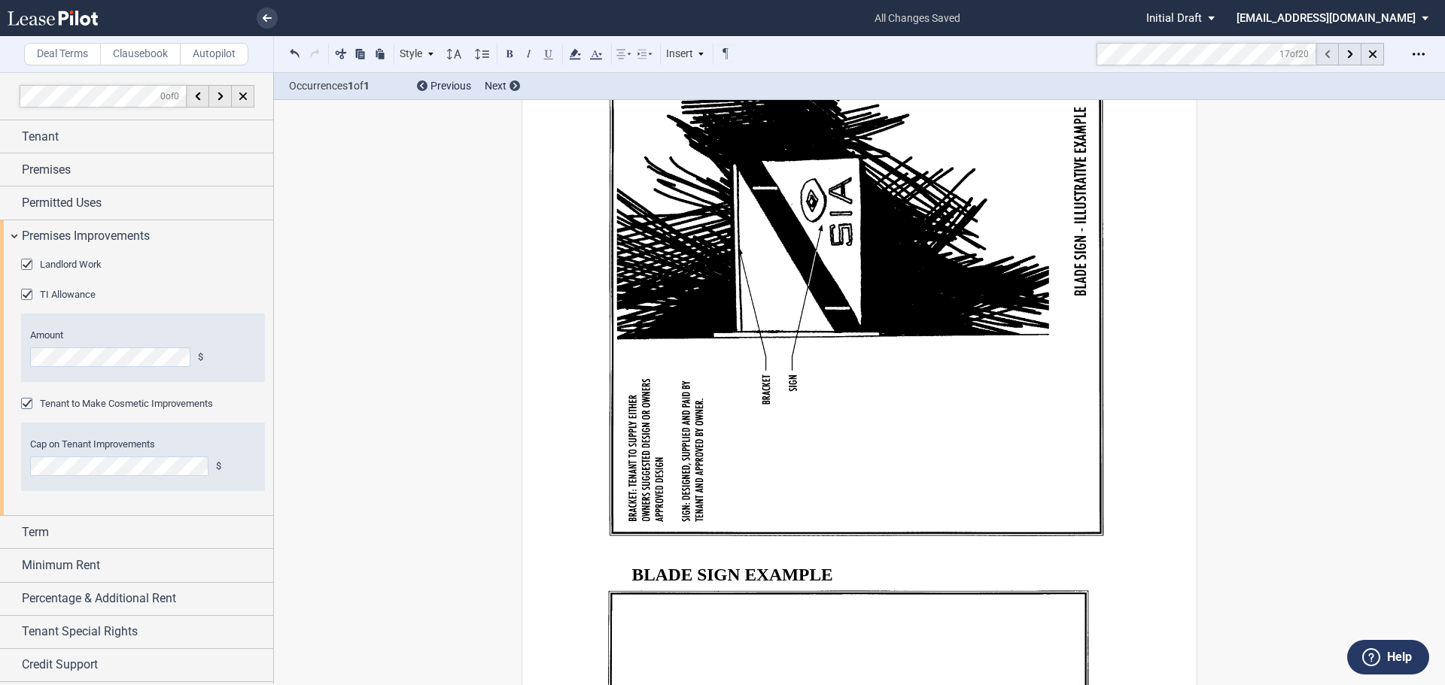
scroll to position [32435, 0]
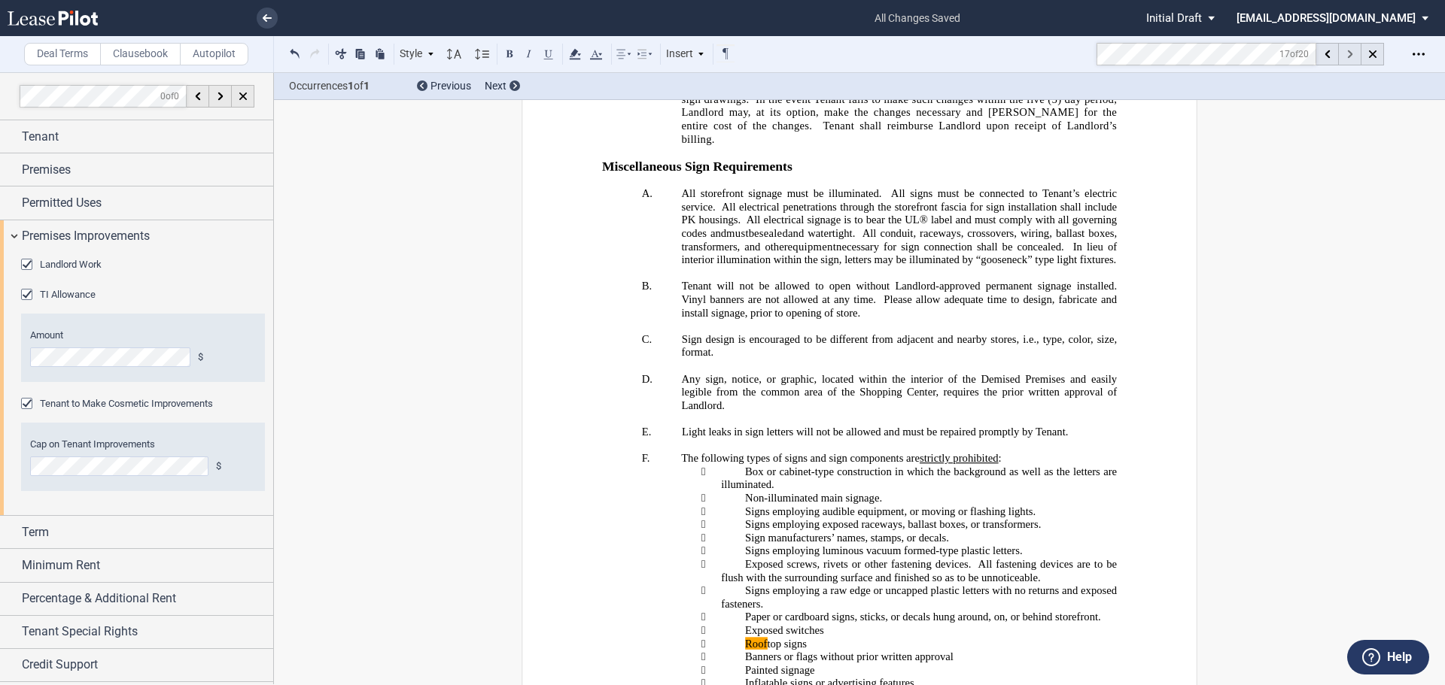
click at [1353, 52] on div at bounding box center [1350, 54] width 23 height 23
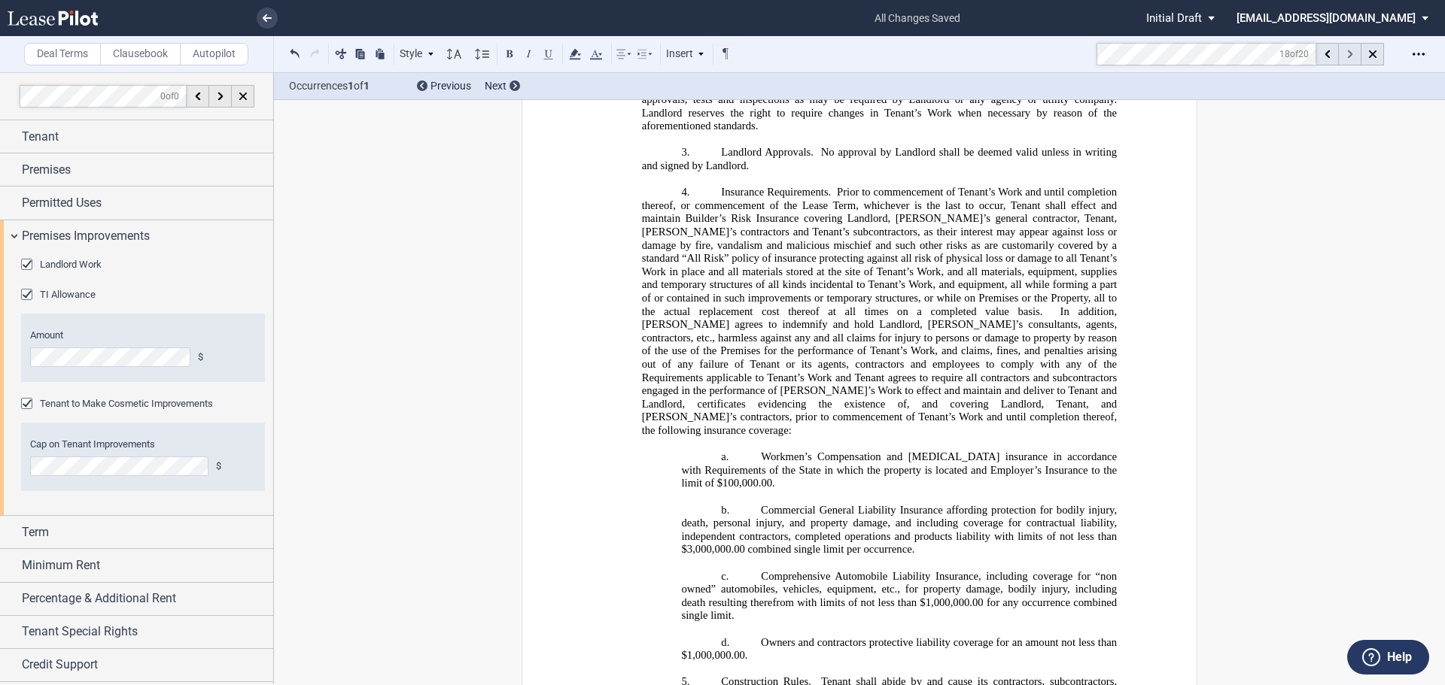
scroll to position [38185, 0]
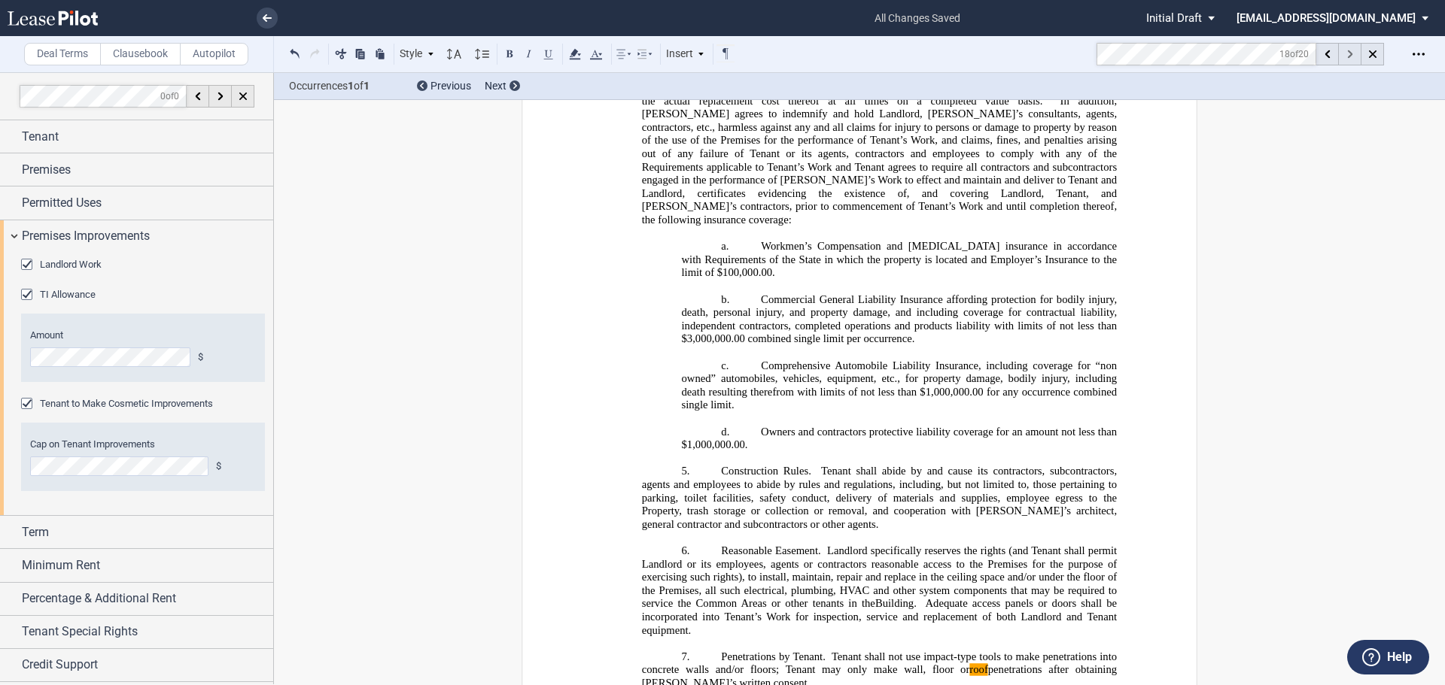
click at [1350, 53] on use at bounding box center [1349, 54] width 5 height 8
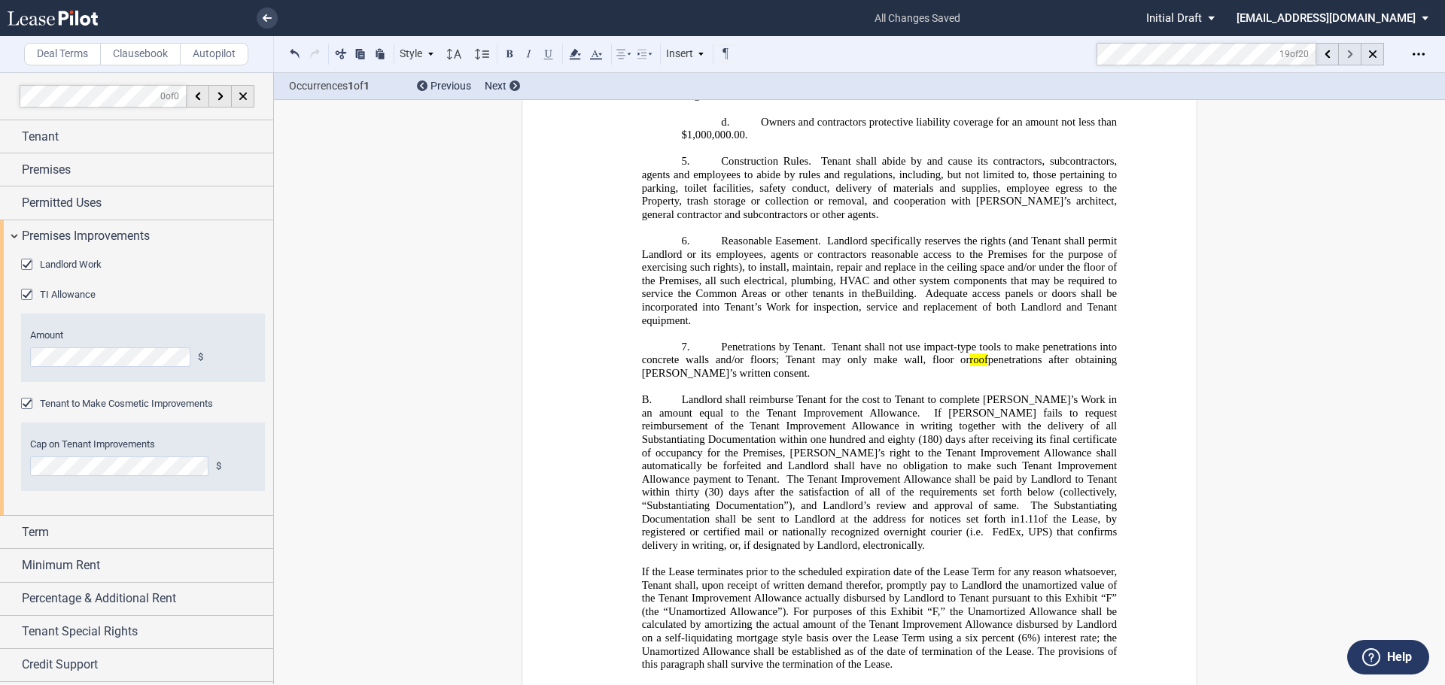
scroll to position [38715, 0]
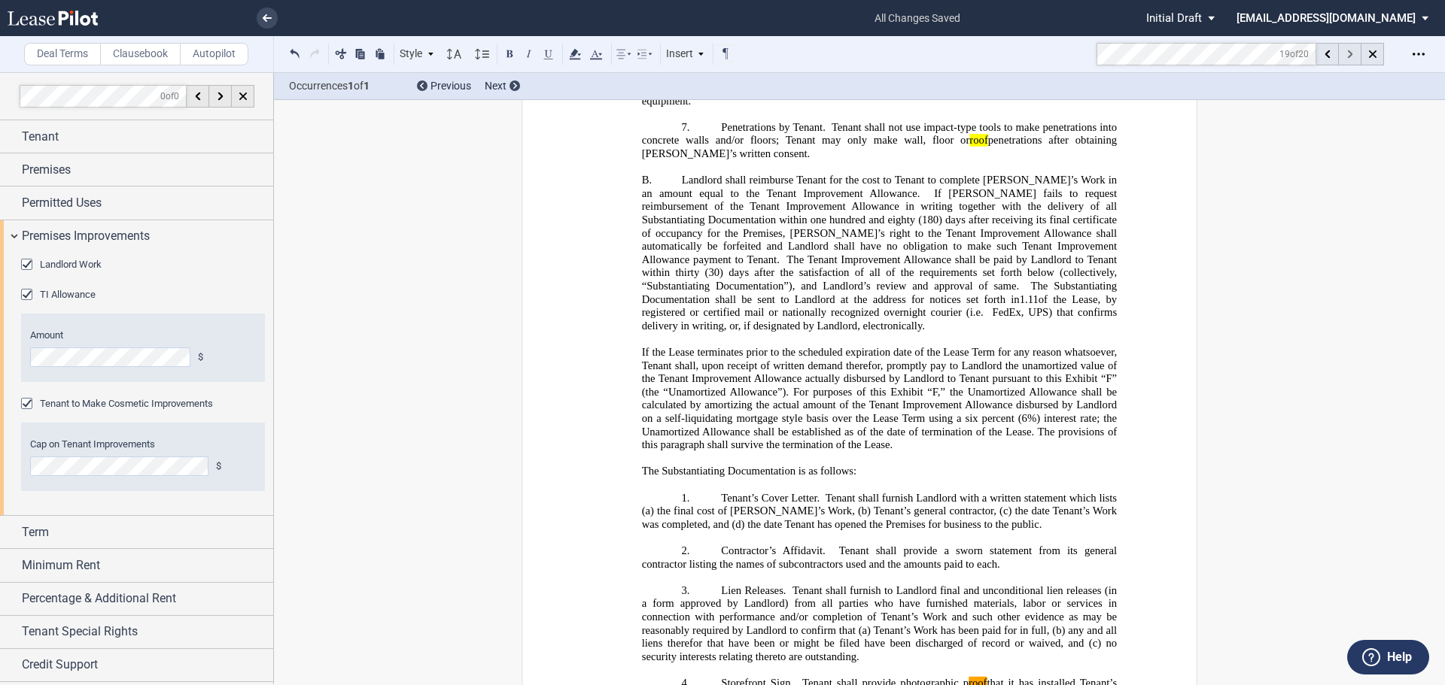
click at [1350, 53] on use at bounding box center [1349, 54] width 5 height 8
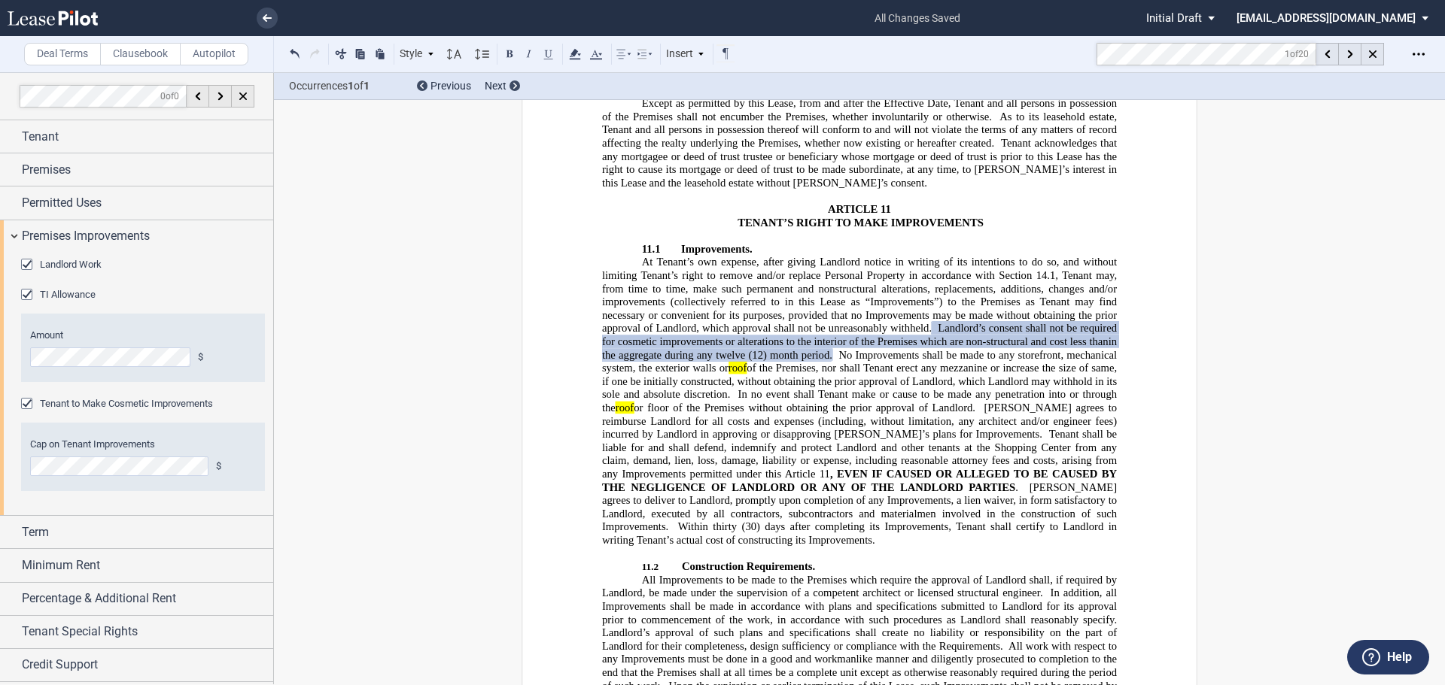
scroll to position [10303, 0]
click at [1029, 44] on md-toolbar "Deal Terms Clausebook Autopilot Style ARTICLE 1 1.1 Section (Article 1) 2.1 Sec…" at bounding box center [722, 54] width 1445 height 37
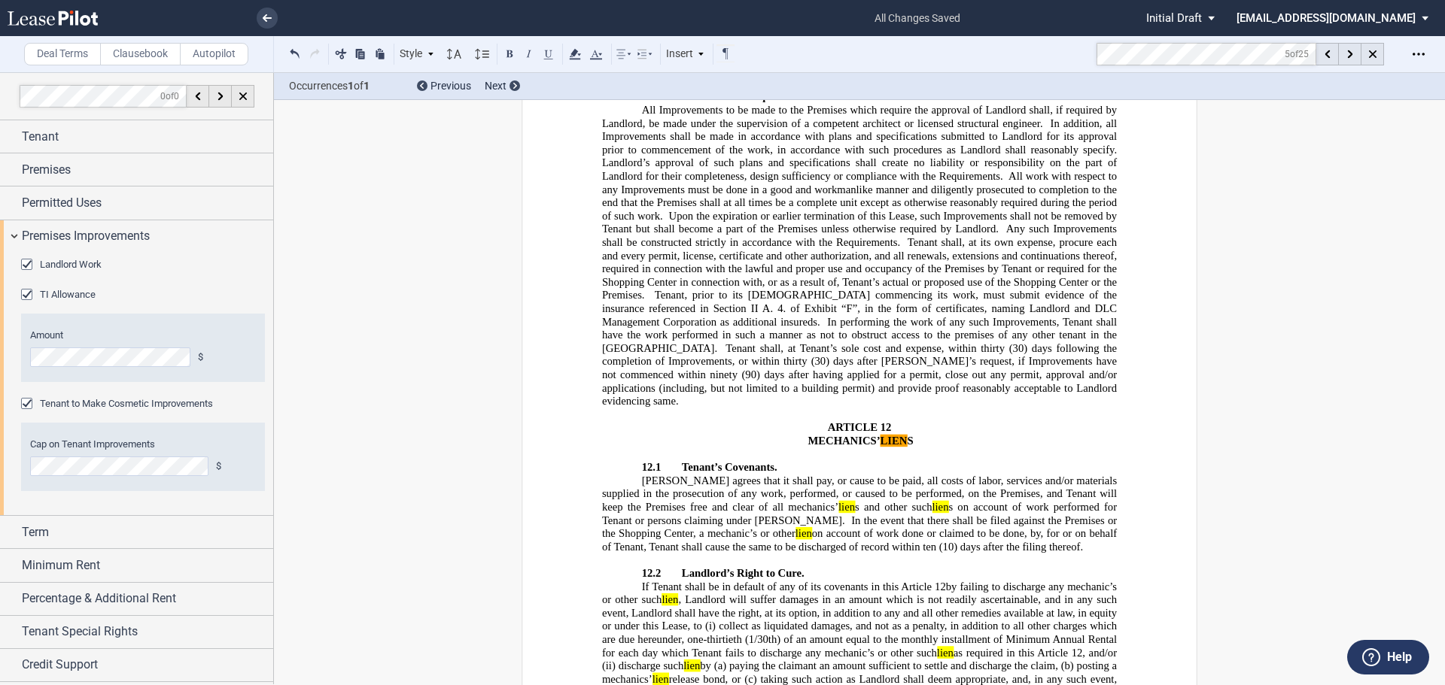
scroll to position [10800, 0]
drag, startPoint x: 760, startPoint y: 644, endPoint x: 648, endPoint y: 640, distance: 112.2
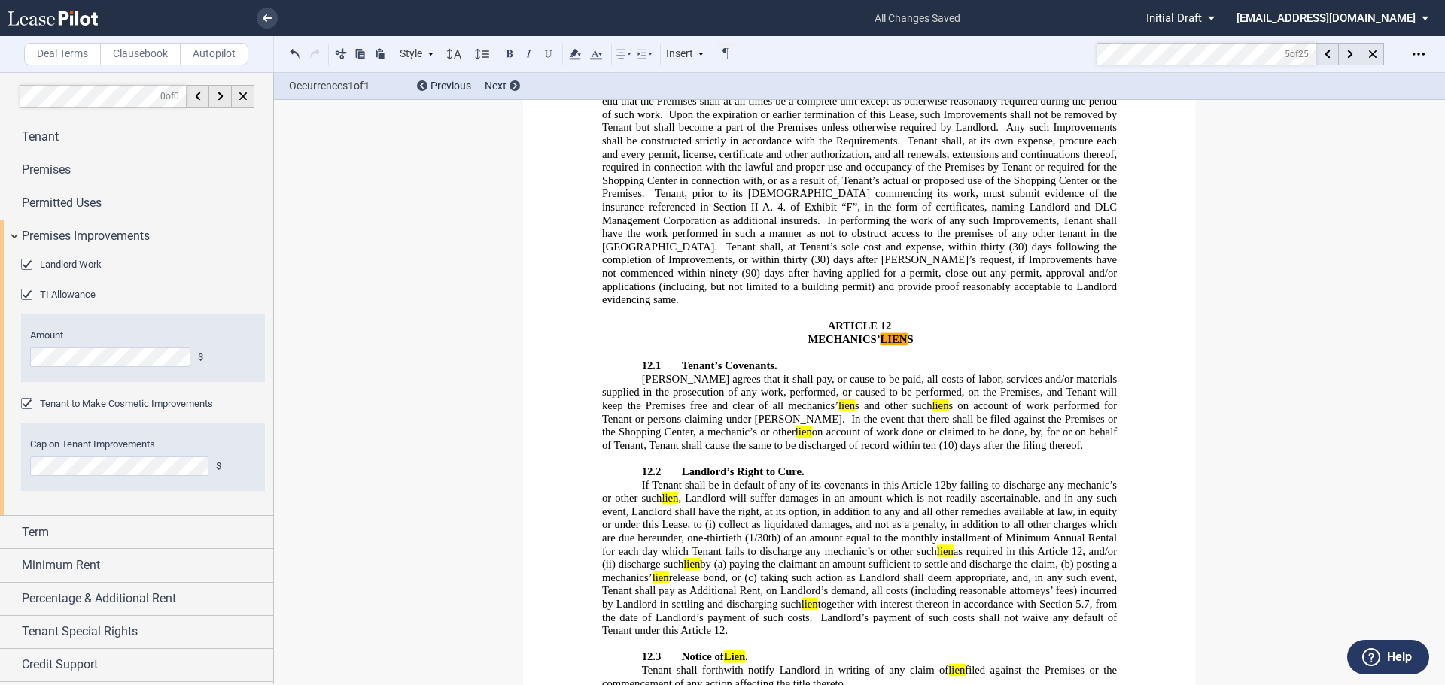
scroll to position [10941, 0]
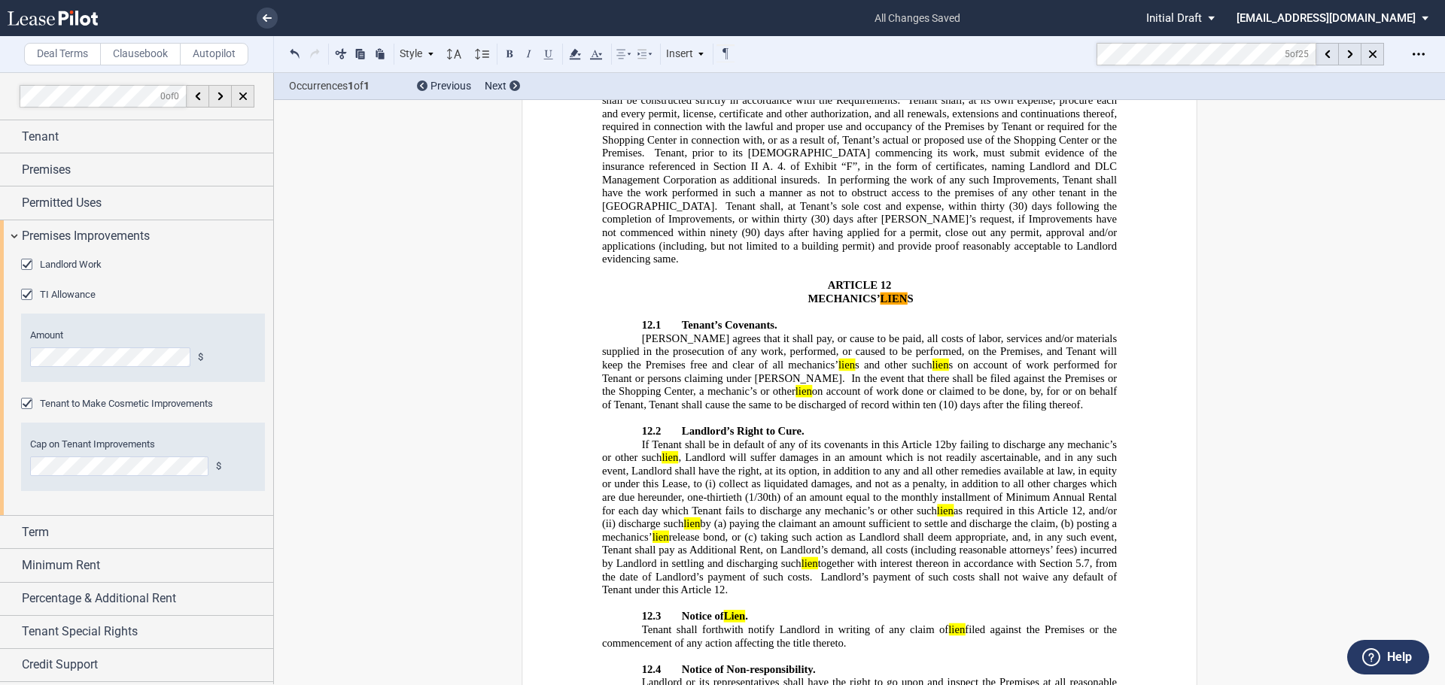
drag, startPoint x: 648, startPoint y: 640, endPoint x: 877, endPoint y: 511, distance: 262.8
click at [877, 624] on p "Tenant shall forthwith notify Landlord in writing of any claim of lien filed ag…" at bounding box center [859, 637] width 515 height 26
drag, startPoint x: 846, startPoint y: 511, endPoint x: 637, endPoint y: 494, distance: 209.1
click at [637, 624] on p "Tenant shall forthwith notify Landlord in writing of any claim of lien filed ag…" at bounding box center [859, 637] width 515 height 26
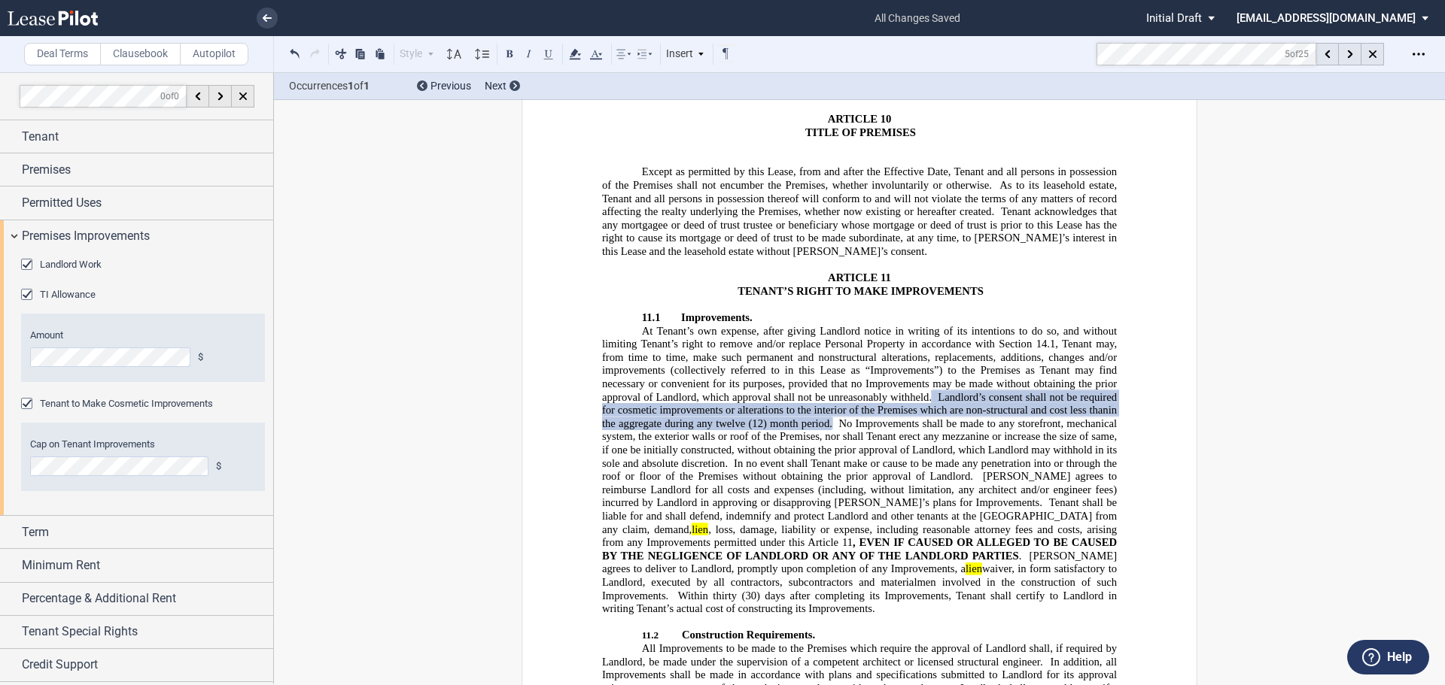
scroll to position [10258, 0]
click at [979, 459] on span "In no event shall Tenant make or cause to be made any penetration into or throu…" at bounding box center [861, 472] width 518 height 26
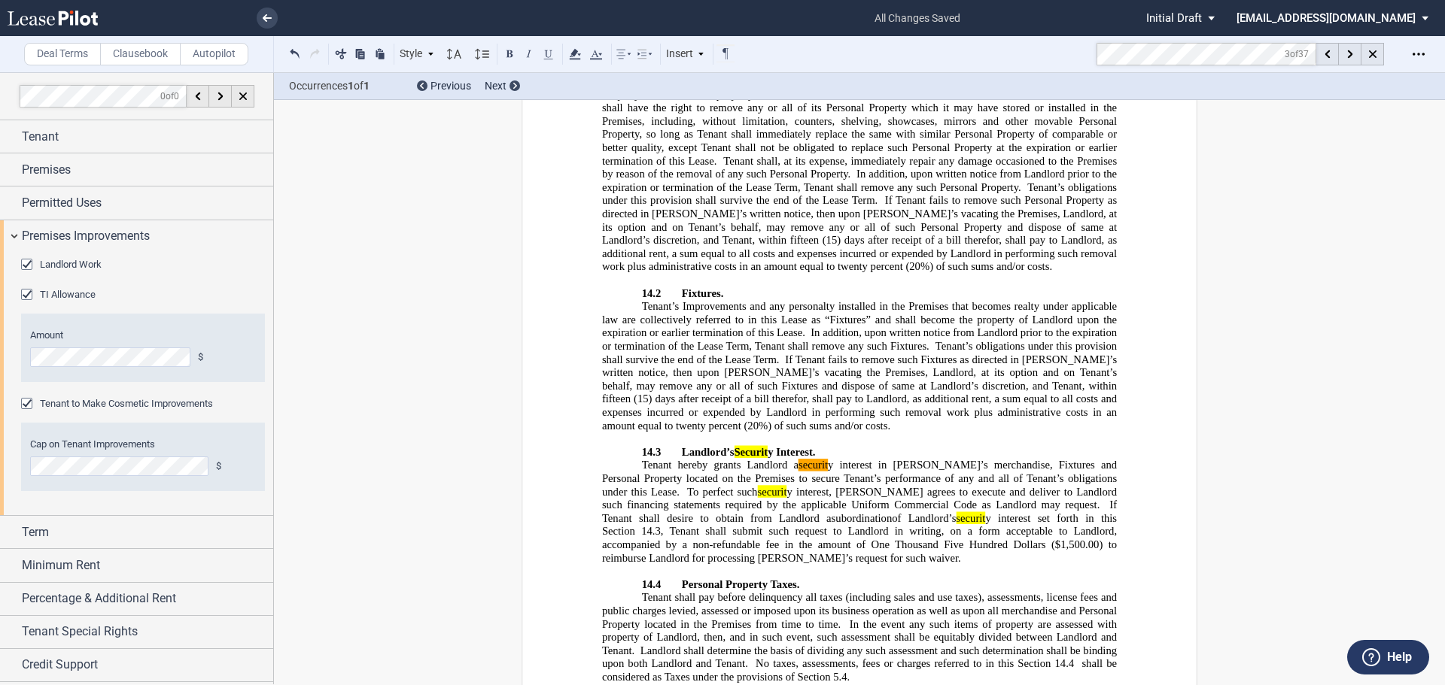
scroll to position [12087, 0]
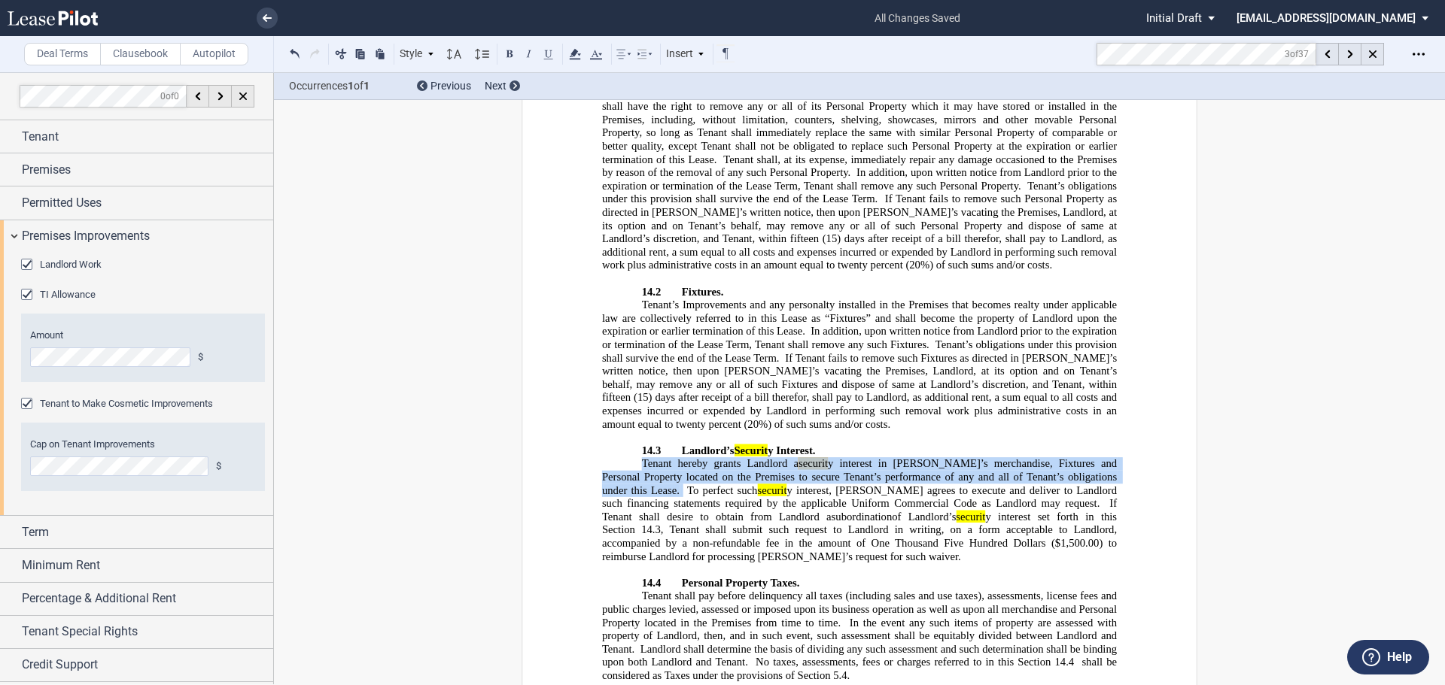
drag, startPoint x: 634, startPoint y: 330, endPoint x: 1097, endPoint y: 340, distance: 462.9
click at [1097, 457] on p "Tenant hereby grants Landlord a securit y interest in Tenant’s merchandise, Fix…" at bounding box center [859, 510] width 515 height 106
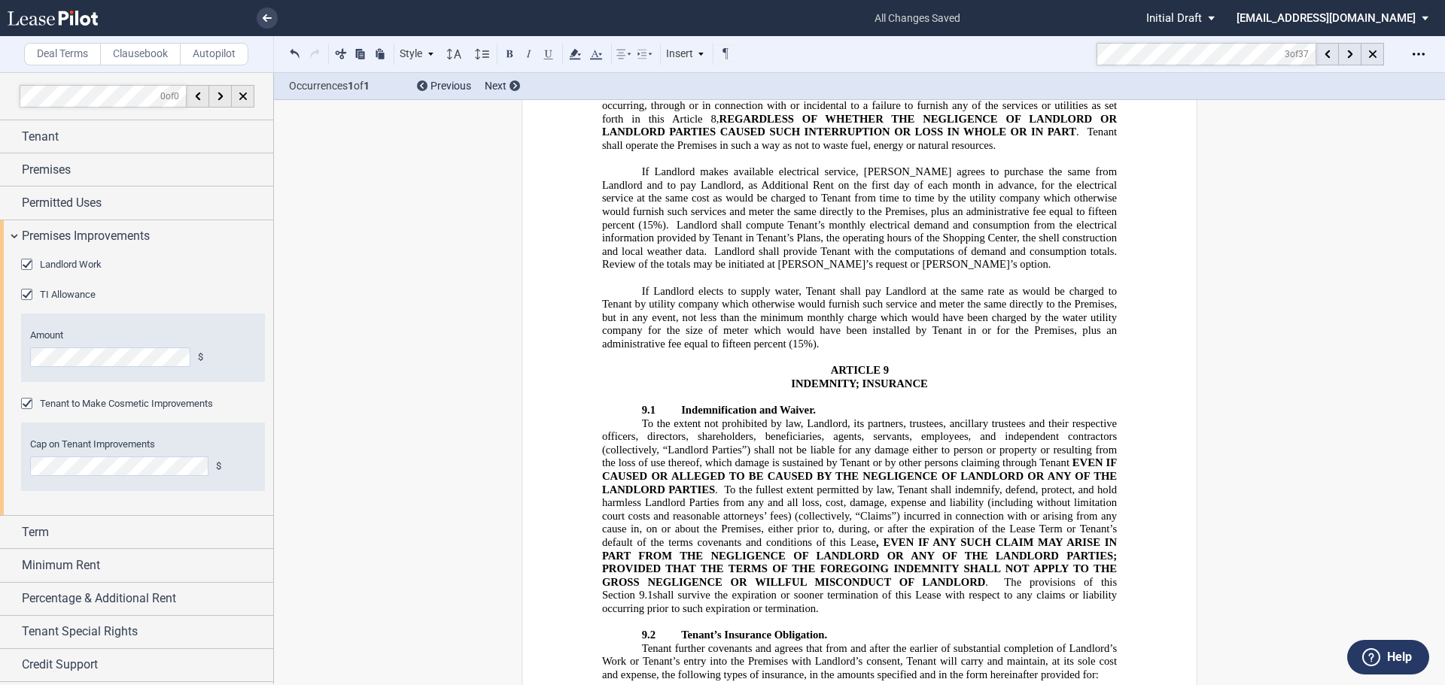
scroll to position [8182, 0]
drag, startPoint x: 904, startPoint y: 304, endPoint x: 1027, endPoint y: 305, distance: 123.4
click at [1027, 416] on span "To the extent not prohibited by law, Landlord, its partners, trustees, ancillar…" at bounding box center [861, 442] width 518 height 52
